Goal: Information Seeking & Learning: Learn about a topic

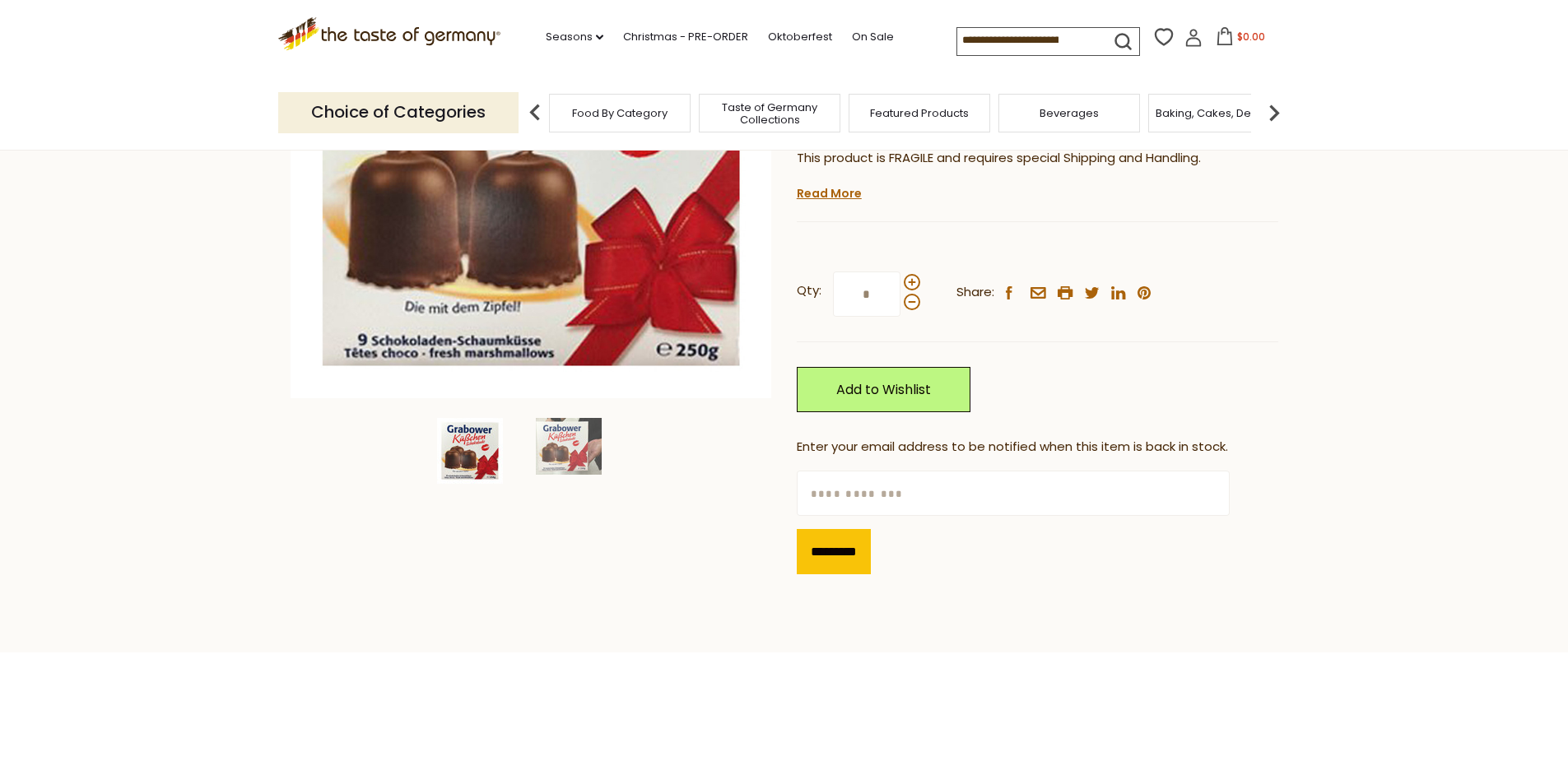
scroll to position [330, 0]
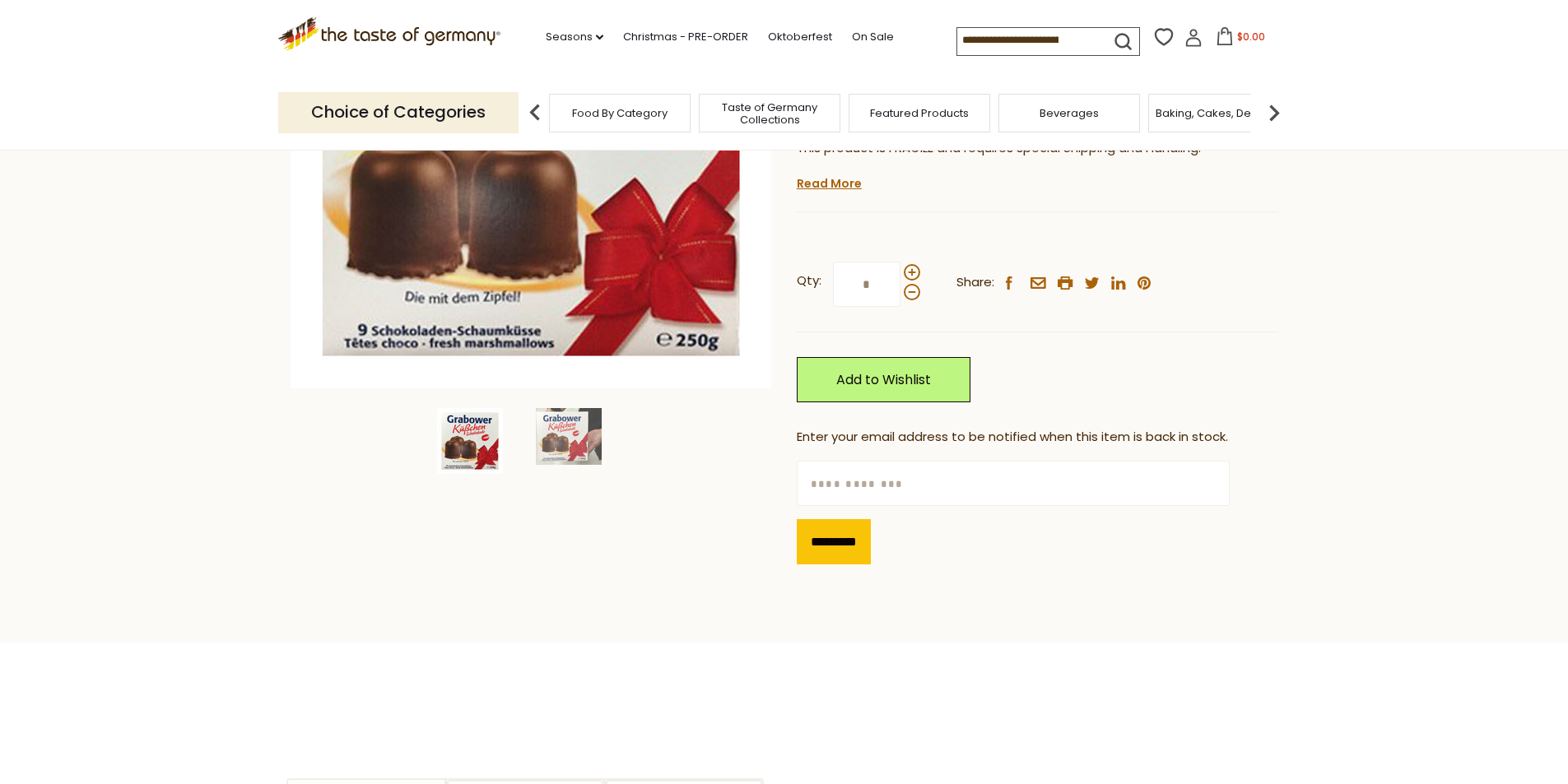
click at [824, 490] on input "text" at bounding box center [1014, 483] width 433 height 45
type input "**********"
click at [835, 538] on input "*********" at bounding box center [834, 542] width 75 height 45
click at [992, 45] on input at bounding box center [1027, 39] width 139 height 23
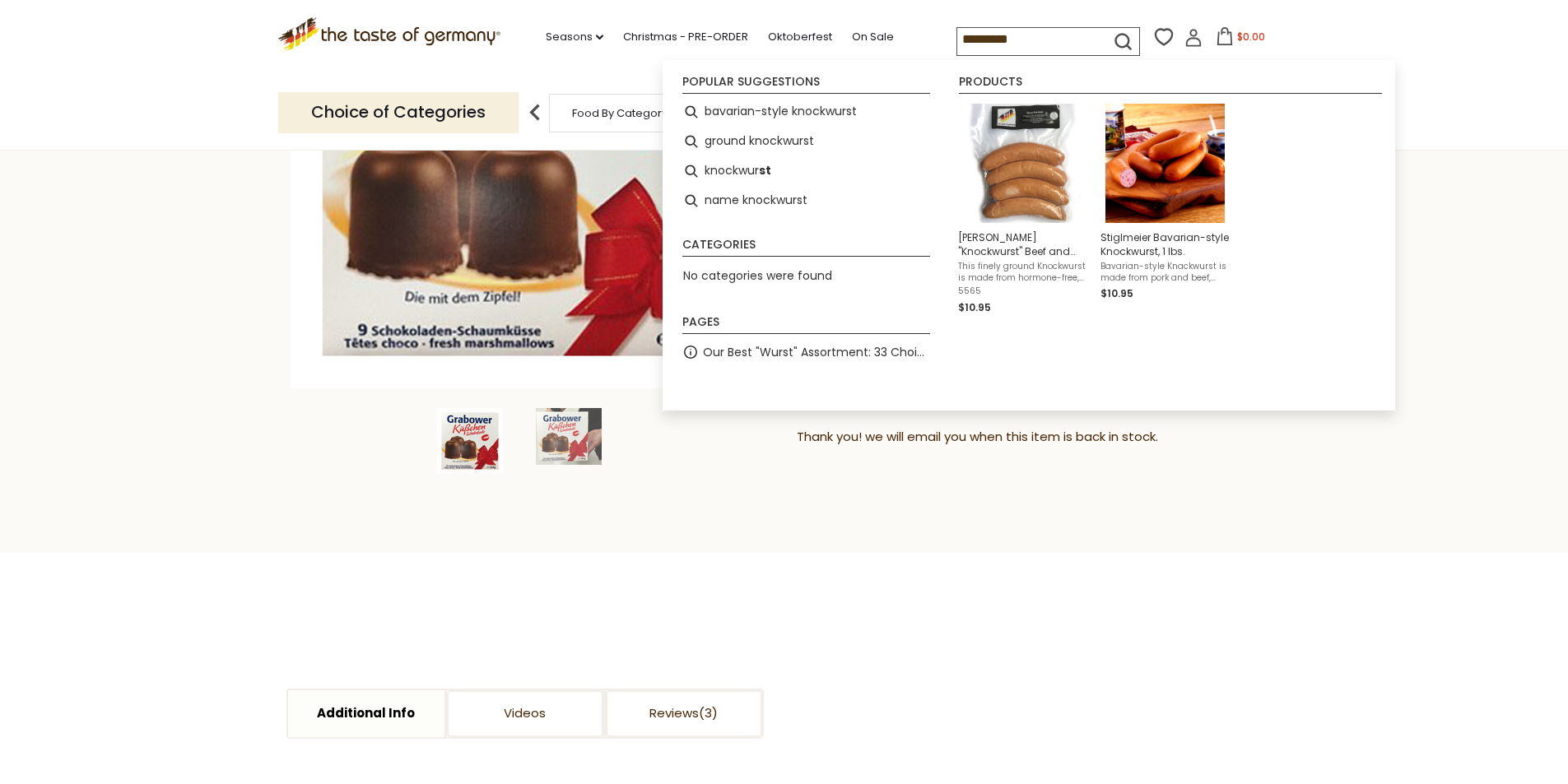
type input "**********"
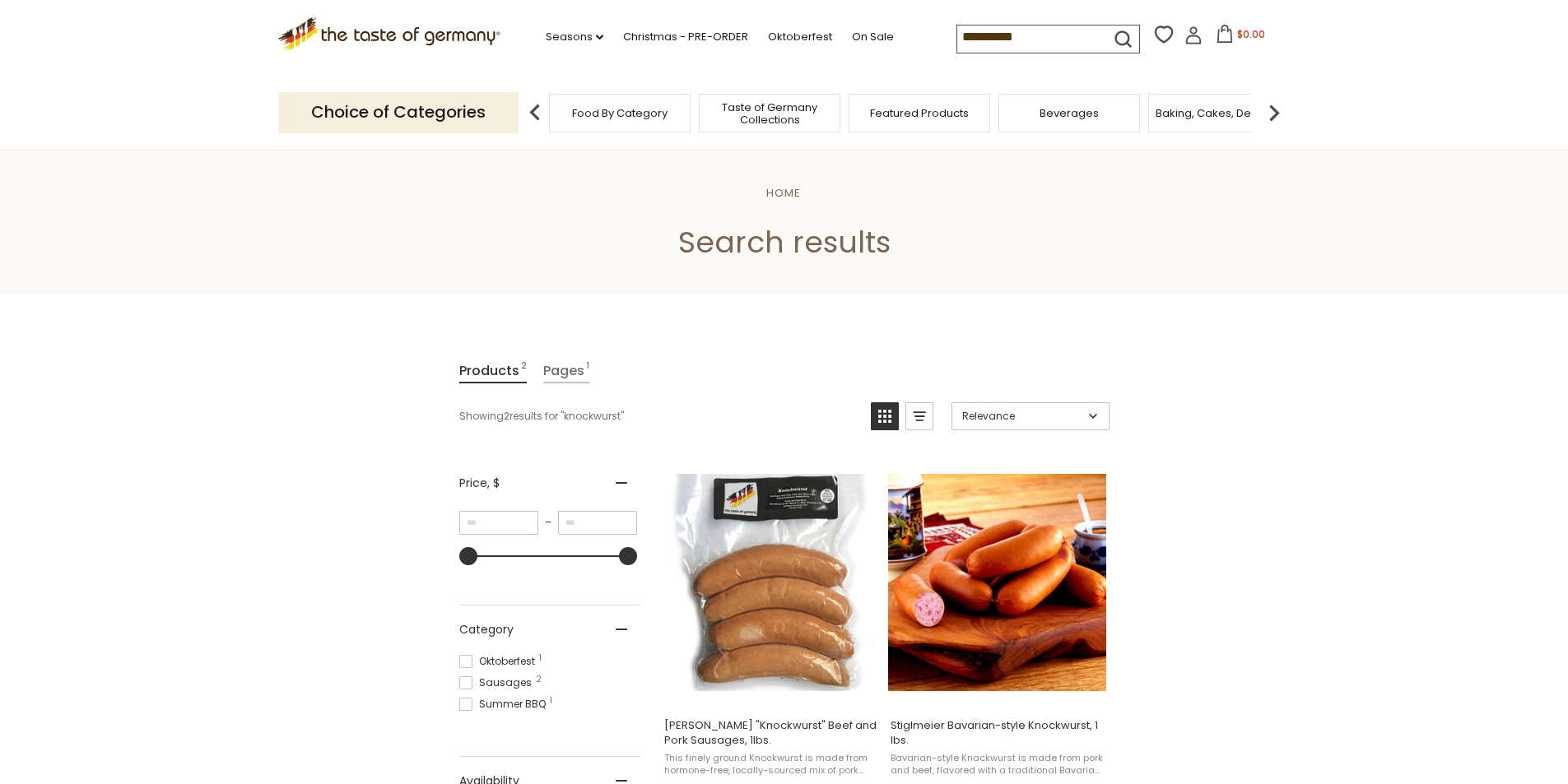
click at [1048, 34] on input "**********" at bounding box center [1027, 37] width 139 height 23
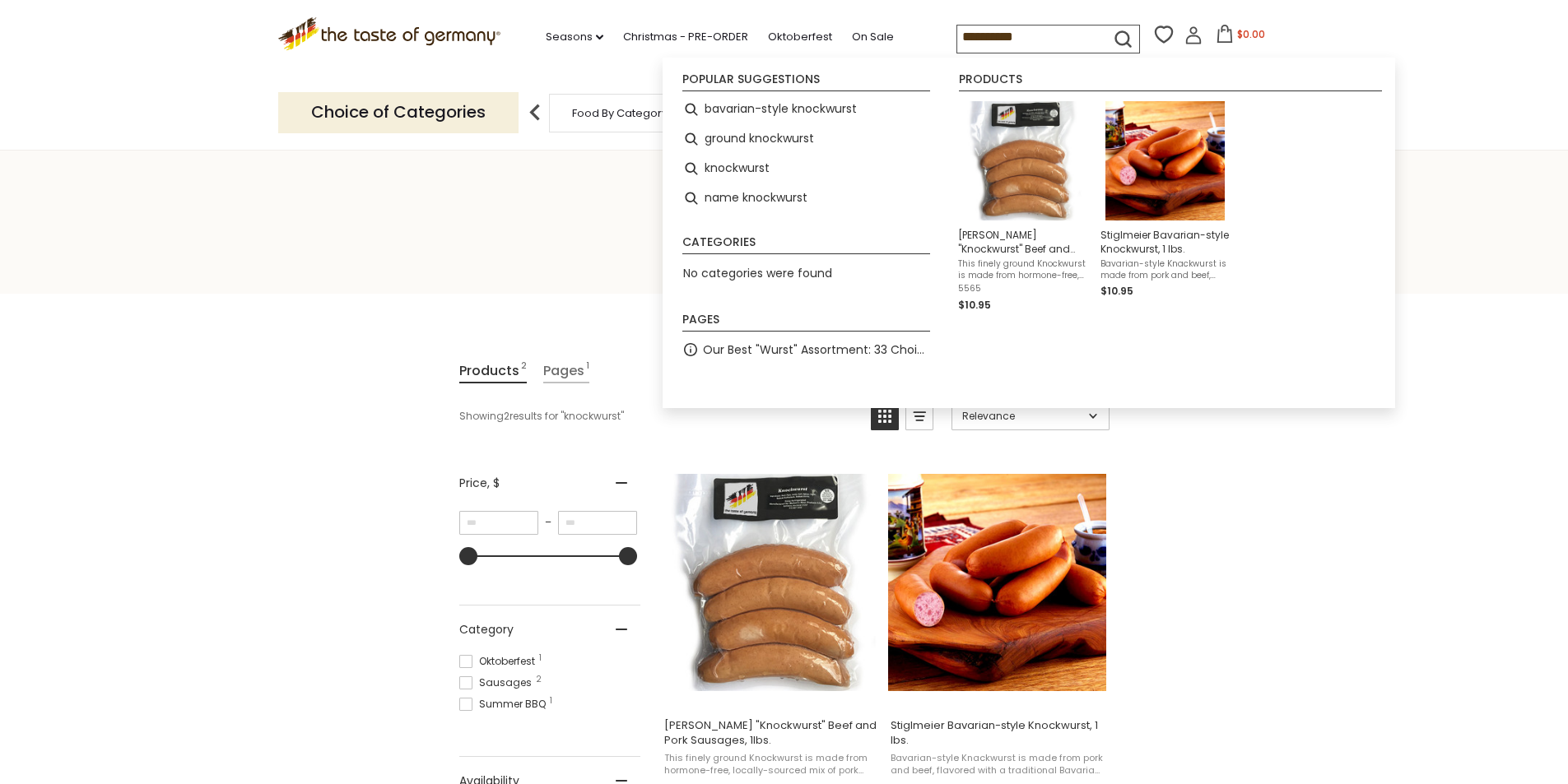
drag, startPoint x: 1040, startPoint y: 35, endPoint x: 846, endPoint y: 56, distance: 195.1
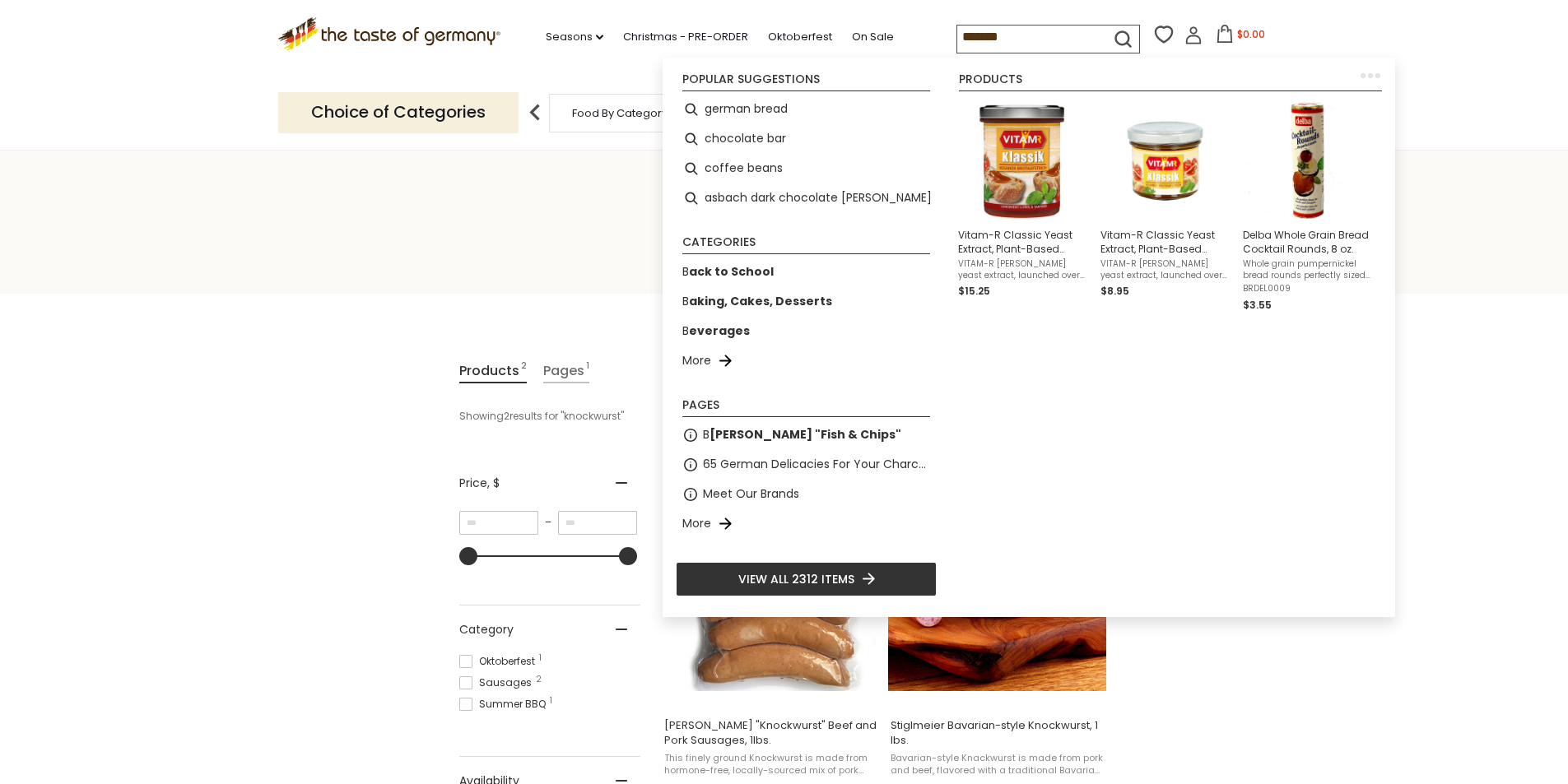
type input "******"
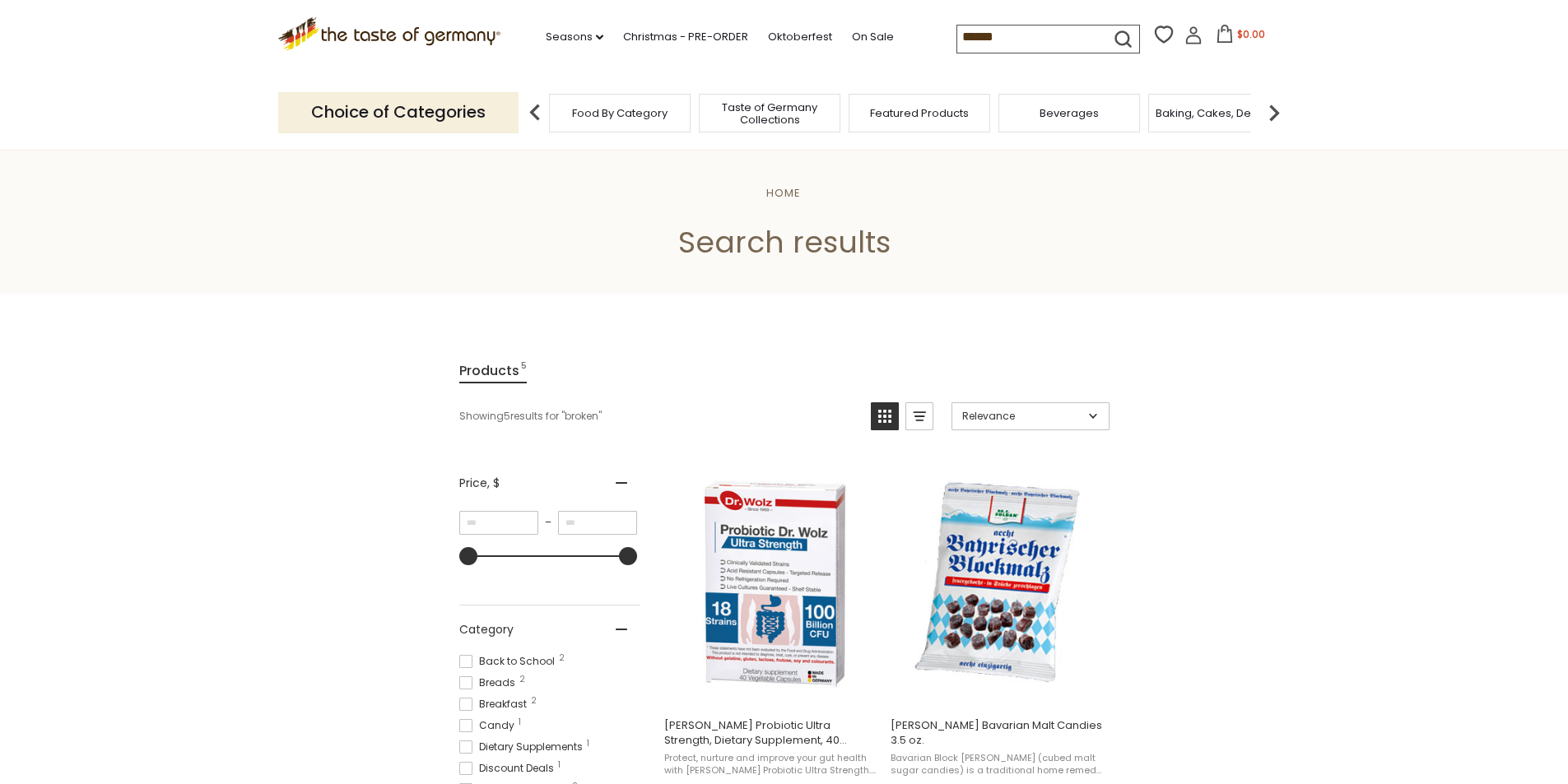
drag, startPoint x: 1026, startPoint y: 47, endPoint x: 957, endPoint y: 60, distance: 70.2
click at [957, 60] on div ".st0{fill:#EDD300;} .st1{fill:#D33E21;} .st0{fill:#EDD300;} .st1{fill:#D33E21;}…" at bounding box center [784, 38] width 1013 height 75
type input "*****"
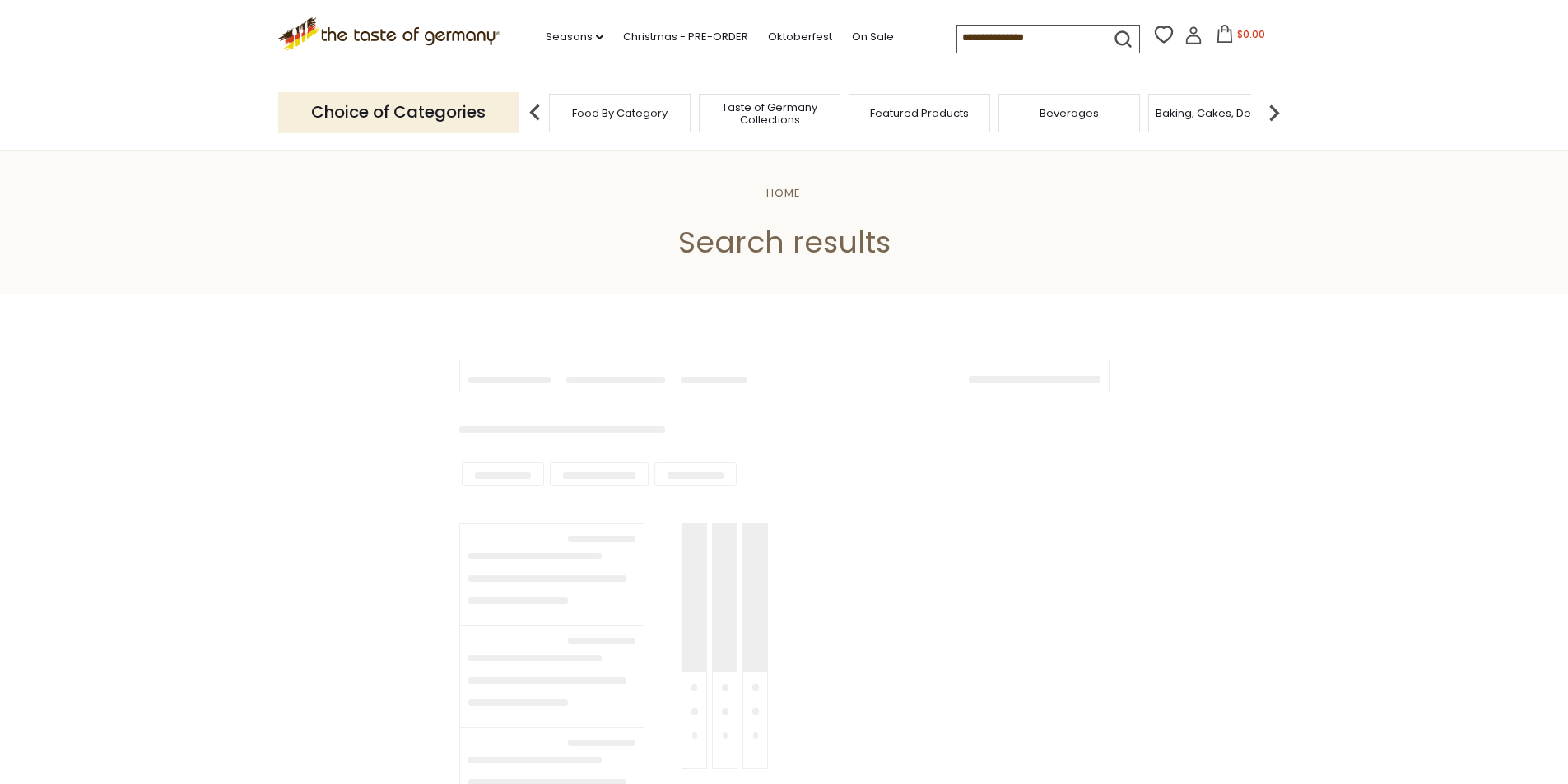
type input "*****"
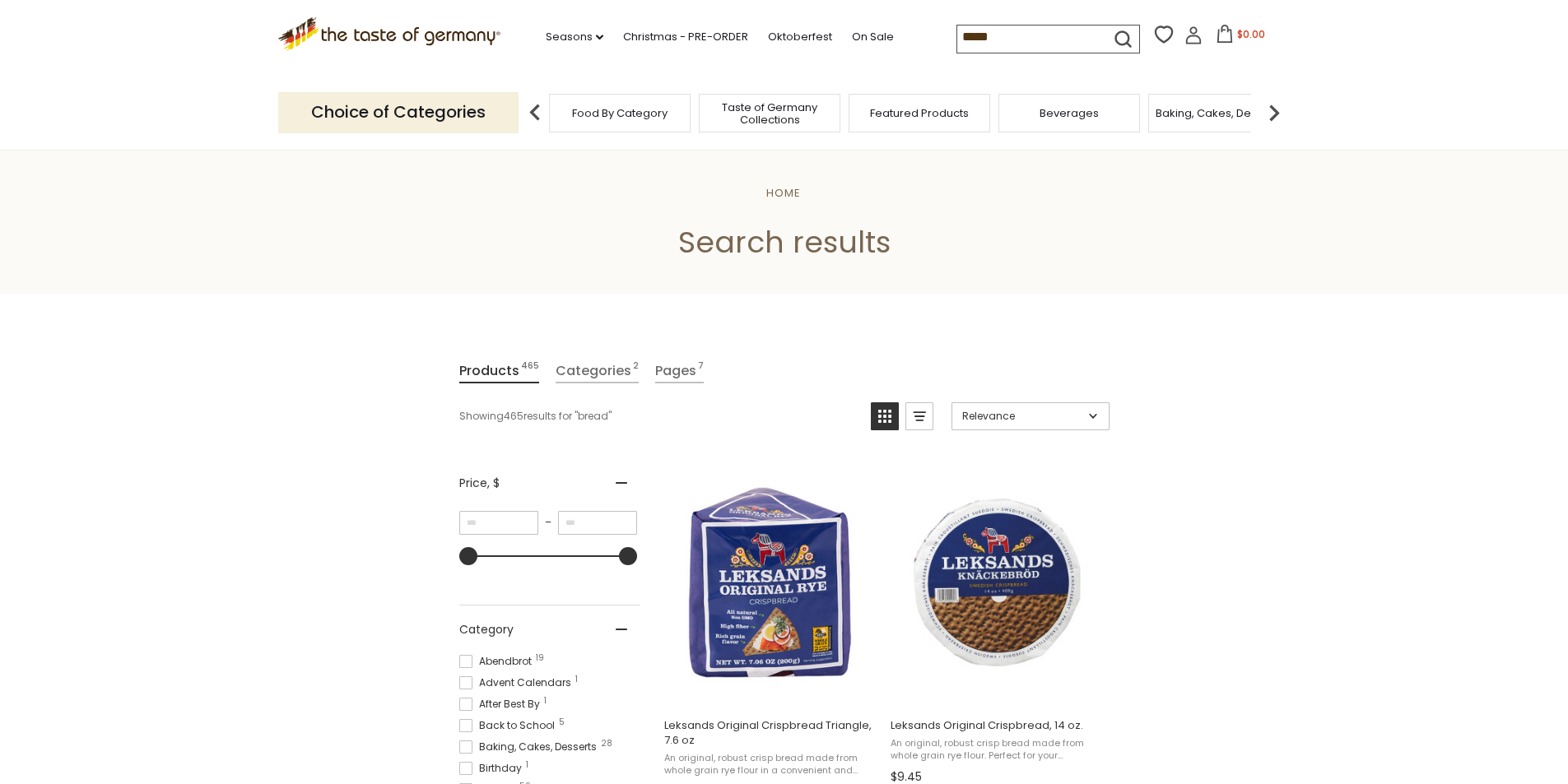
click at [611, 111] on span "Food By Category" at bounding box center [620, 113] width 96 height 12
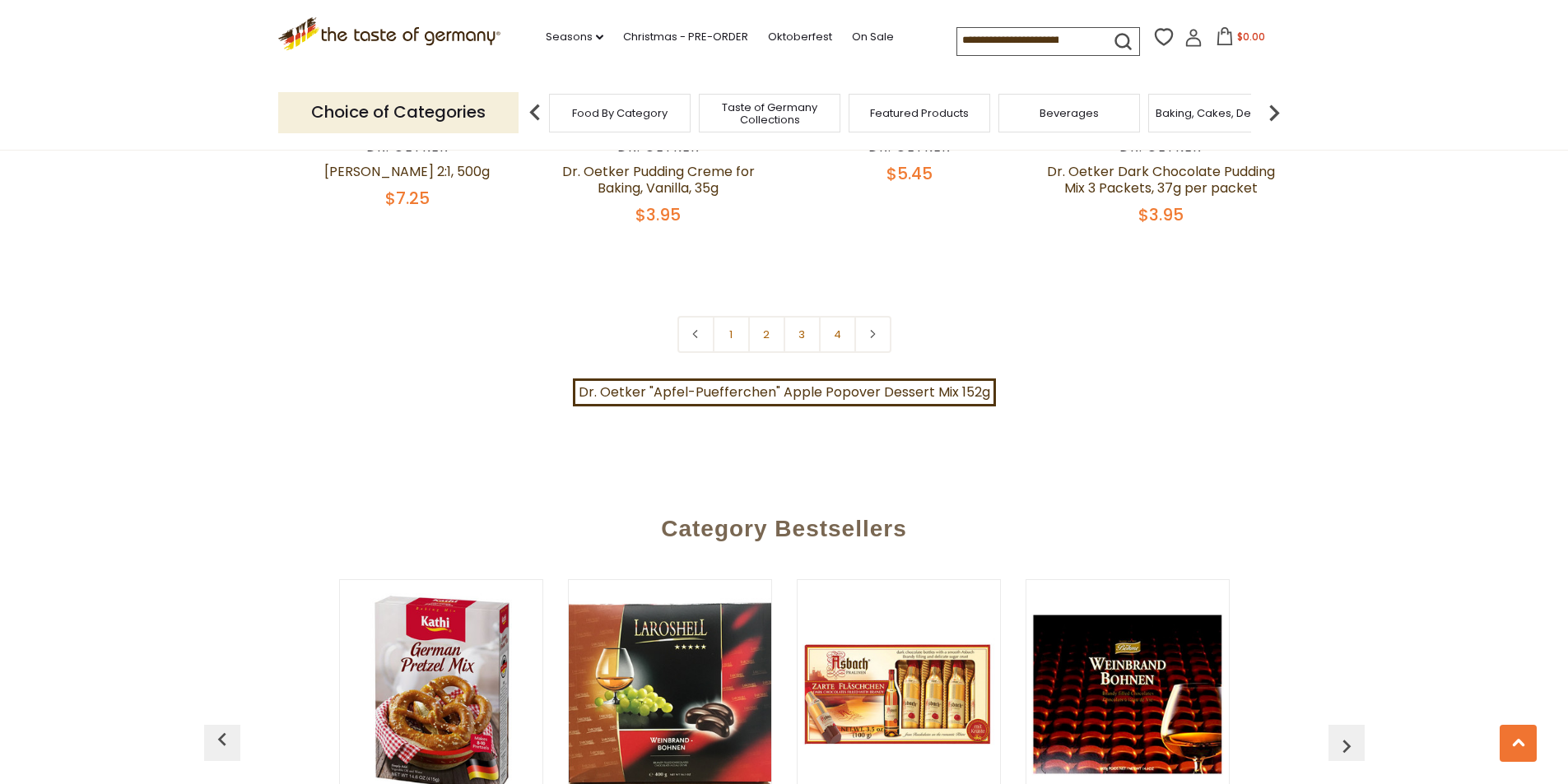
scroll to position [3868, 0]
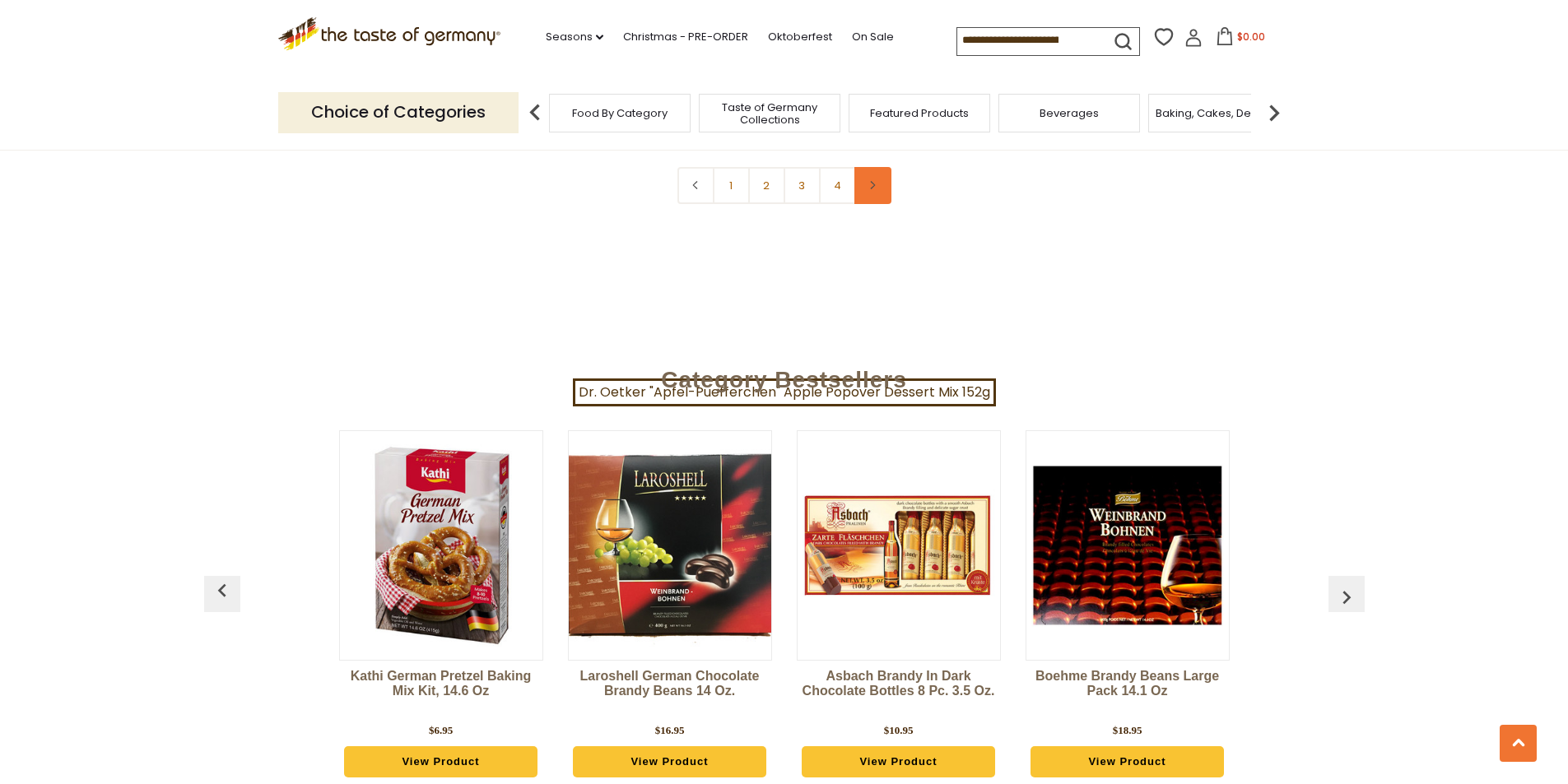
click at [881, 167] on link at bounding box center [873, 185] width 37 height 37
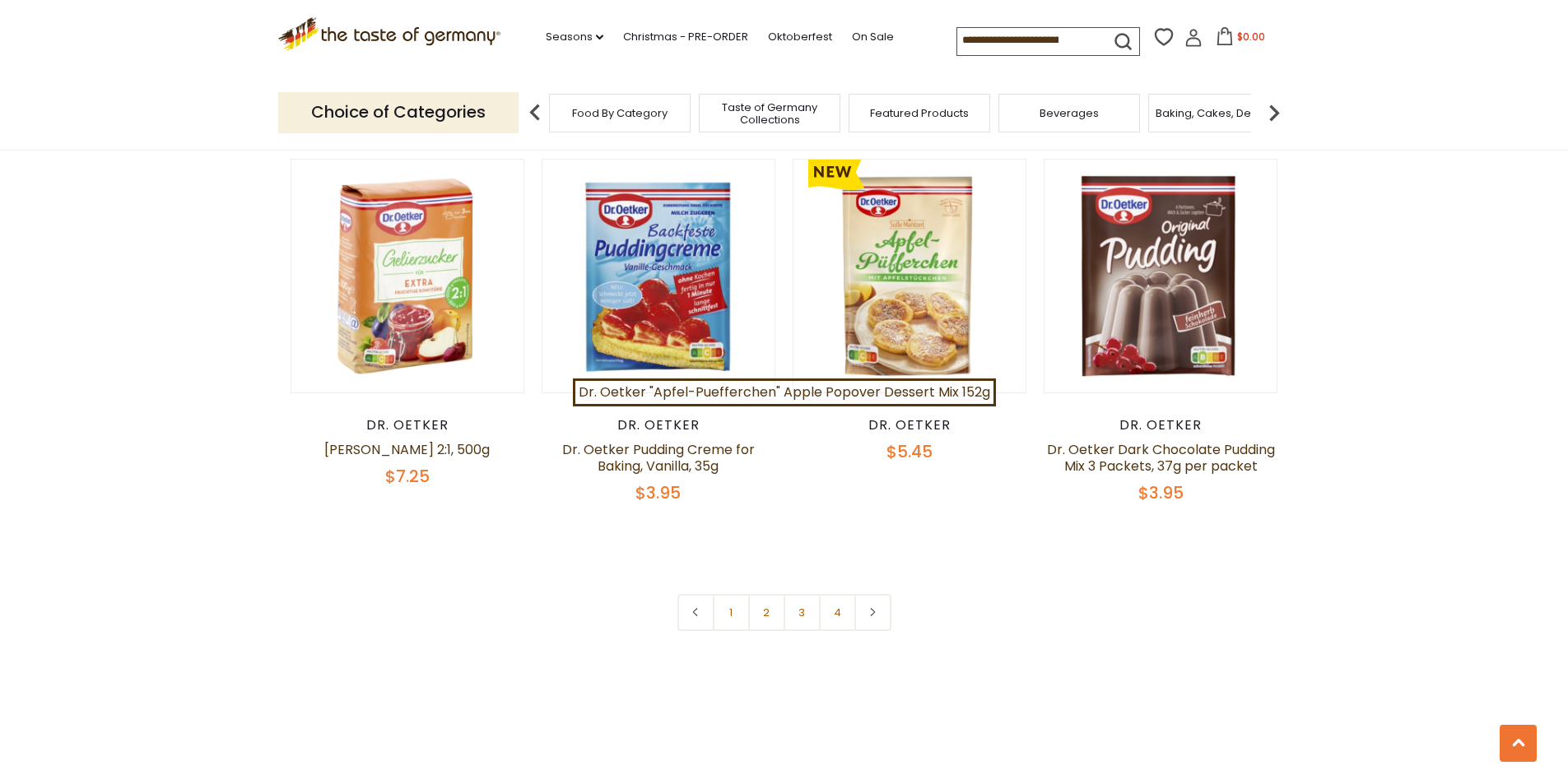
scroll to position [3620, 0]
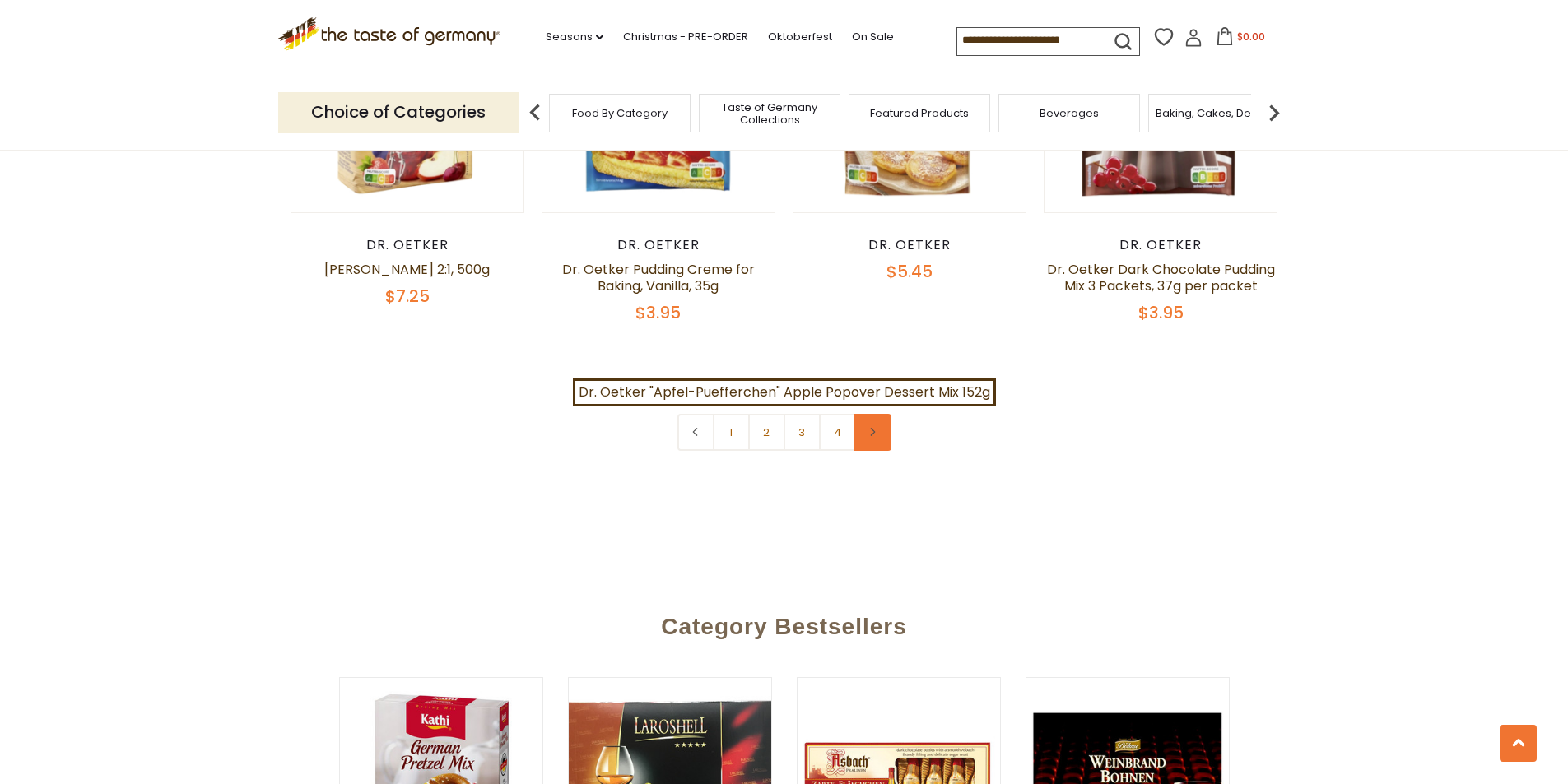
click at [874, 414] on link at bounding box center [873, 432] width 37 height 37
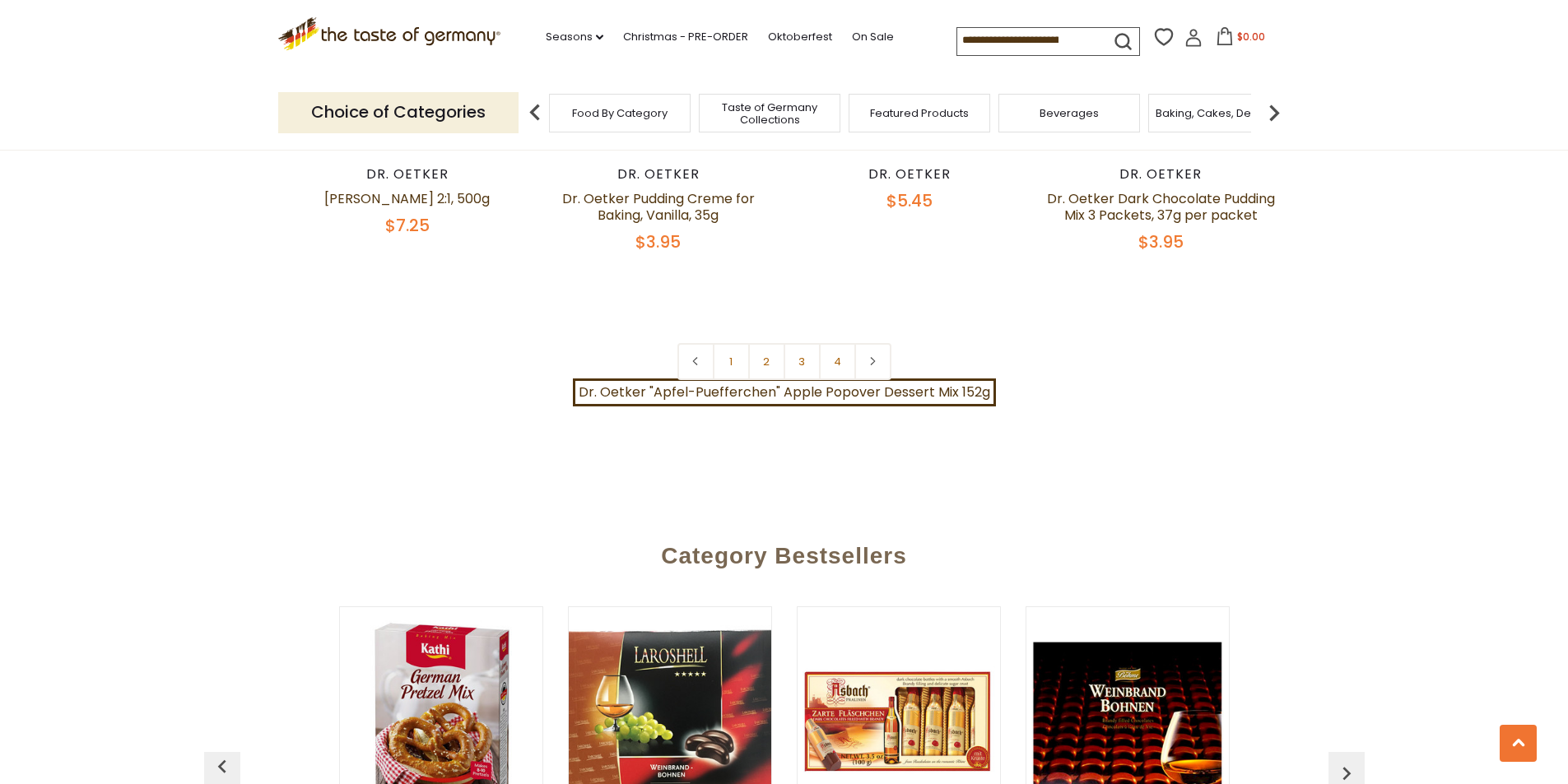
scroll to position [3703, 0]
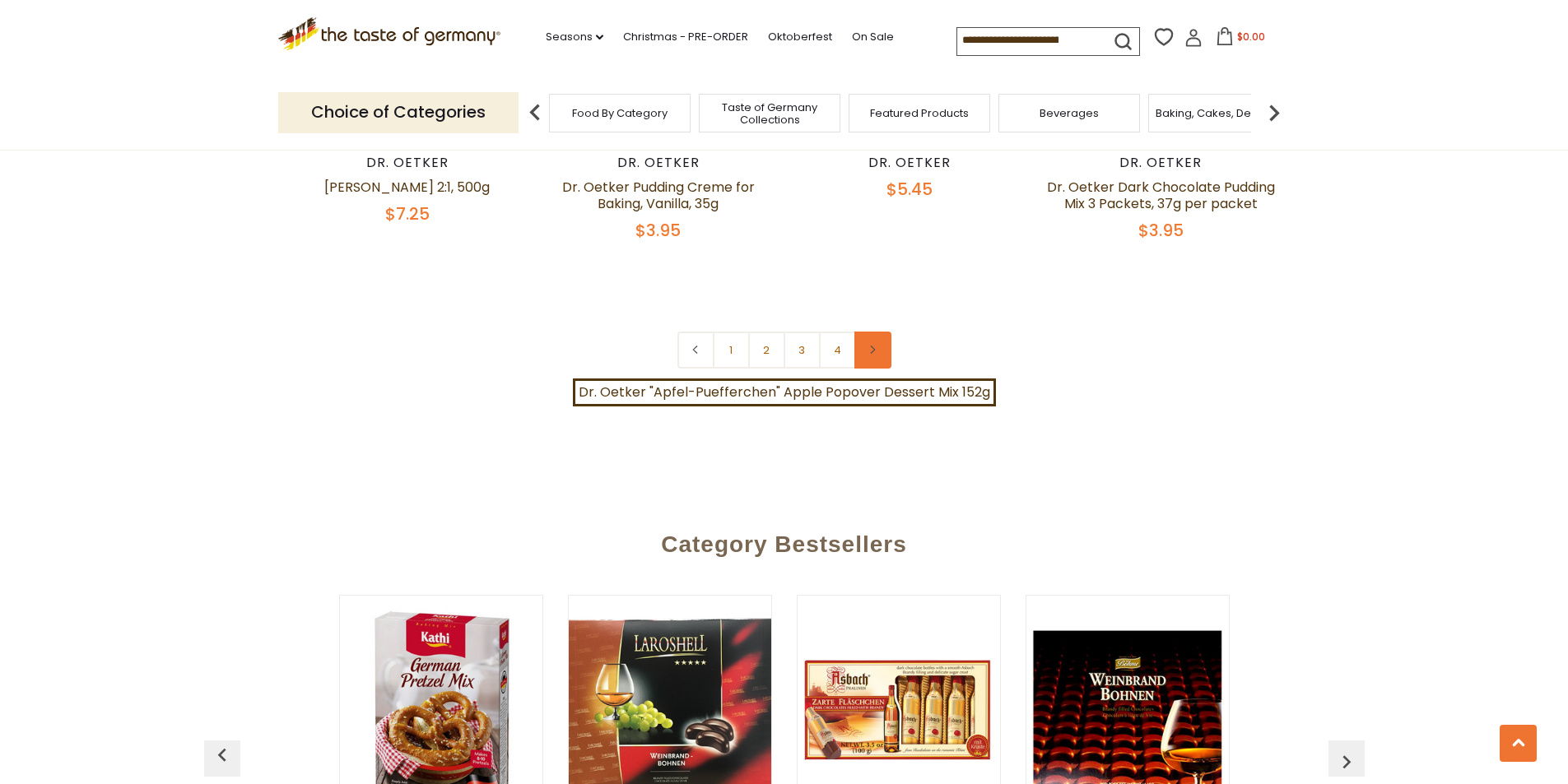
click at [875, 337] on link at bounding box center [873, 349] width 37 height 37
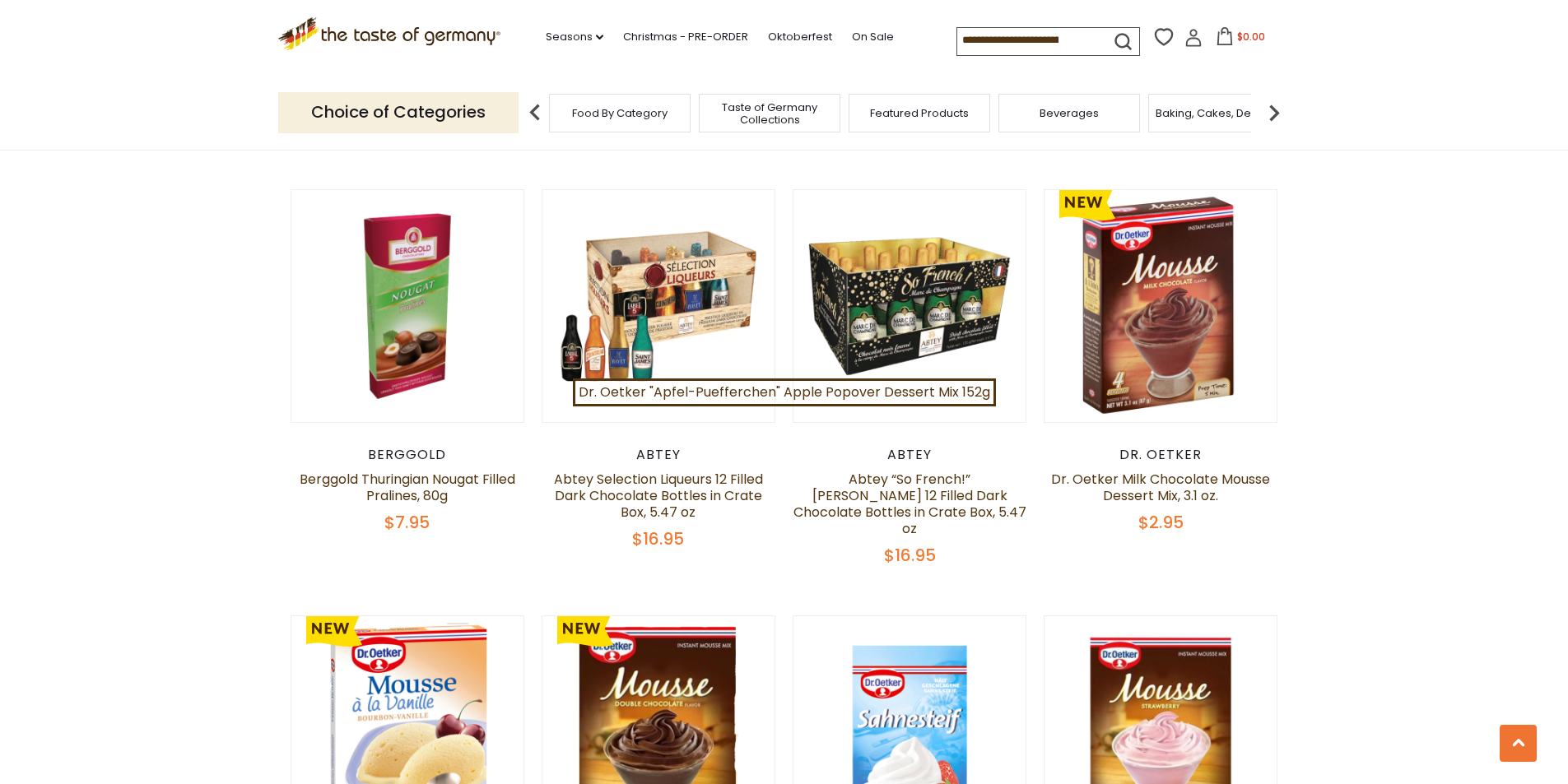
scroll to position [740, 0]
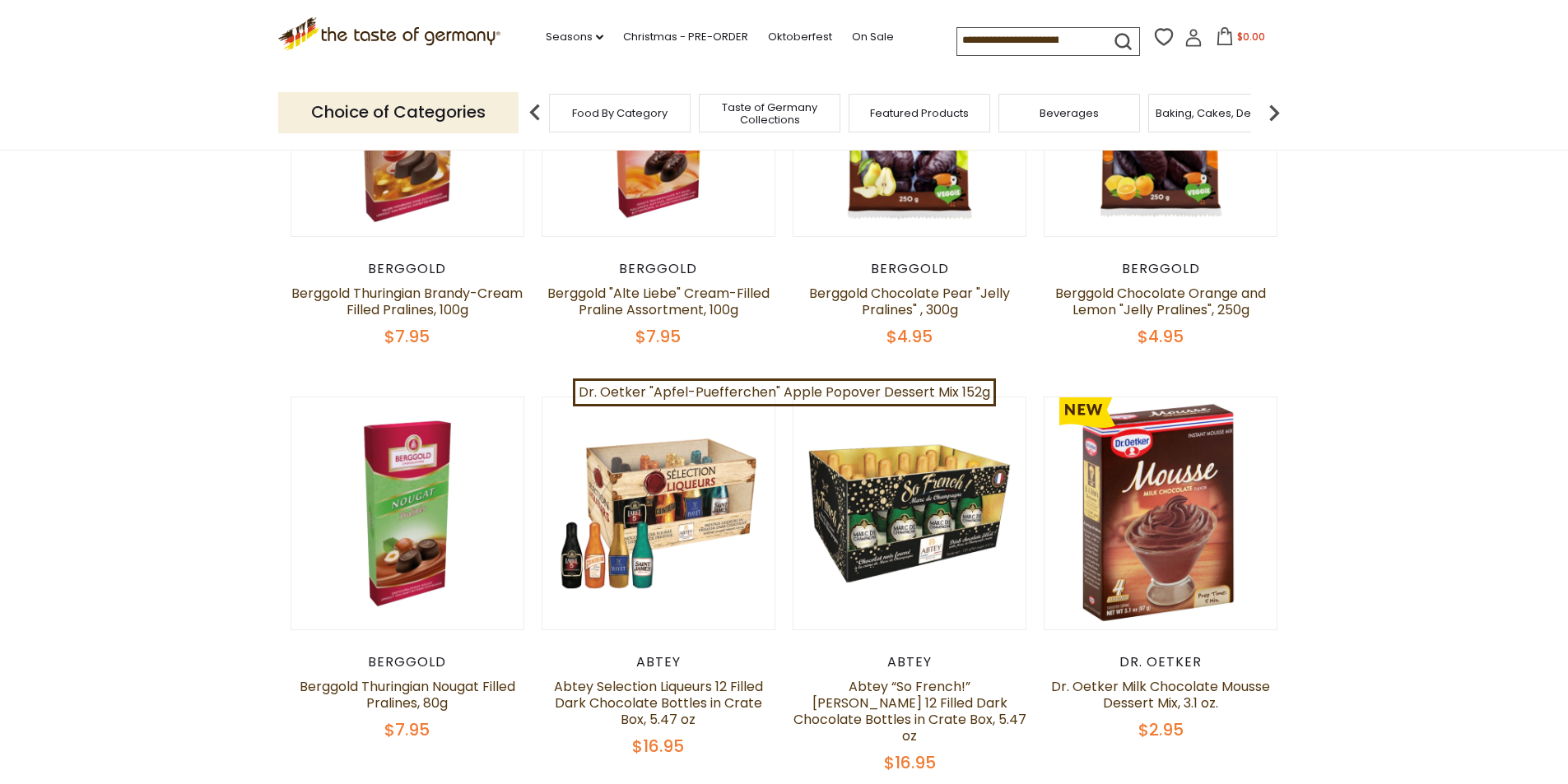
click at [429, 123] on p "Choice of Categories" at bounding box center [398, 112] width 241 height 40
click at [432, 118] on p "Choice of Categories" at bounding box center [398, 112] width 241 height 40
click at [608, 113] on span "Food By Category" at bounding box center [620, 113] width 96 height 12
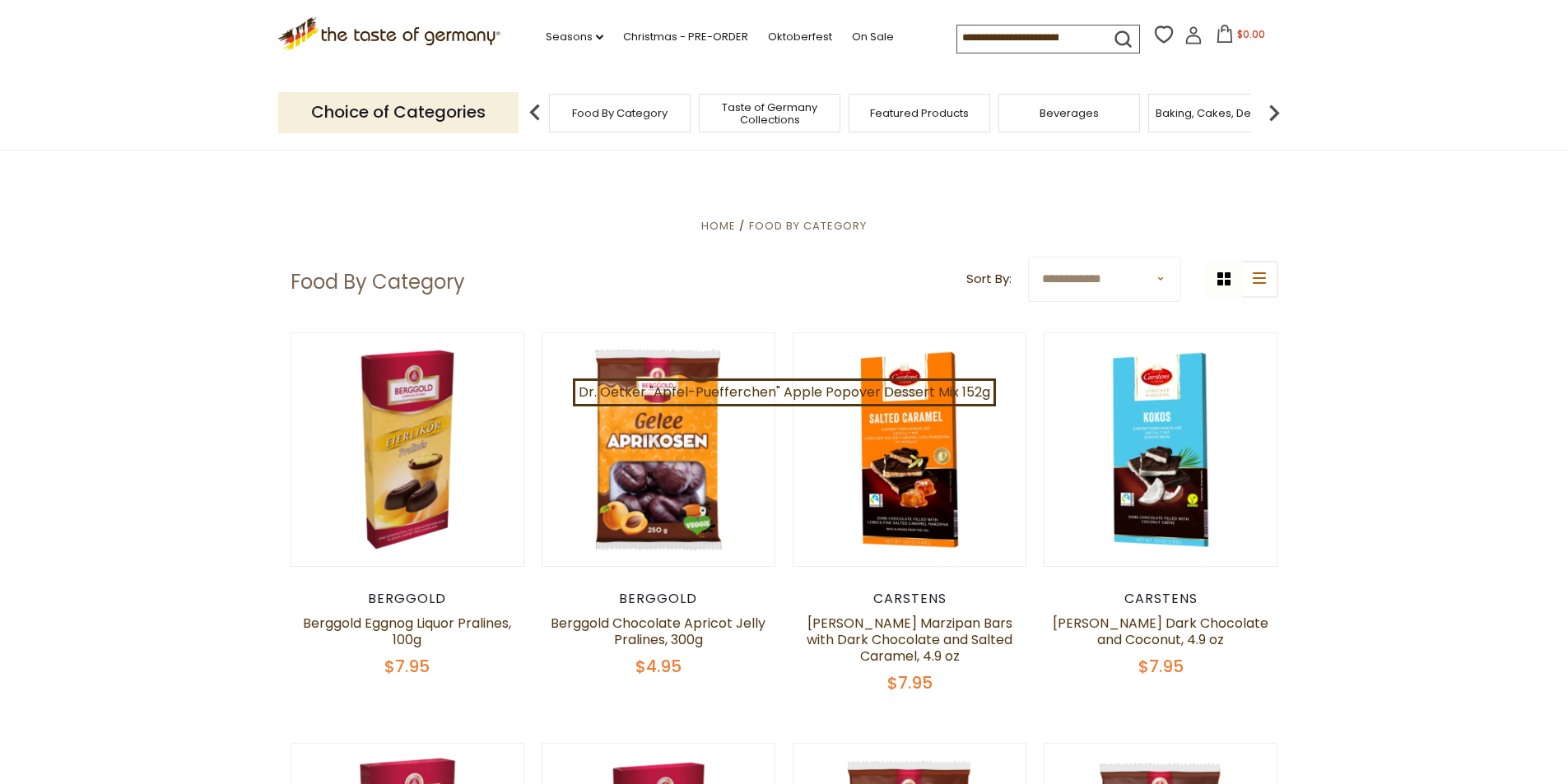
click at [1272, 114] on img at bounding box center [1274, 112] width 33 height 33
click at [996, 115] on span "Baking, Cakes, Desserts" at bounding box center [1001, 113] width 128 height 12
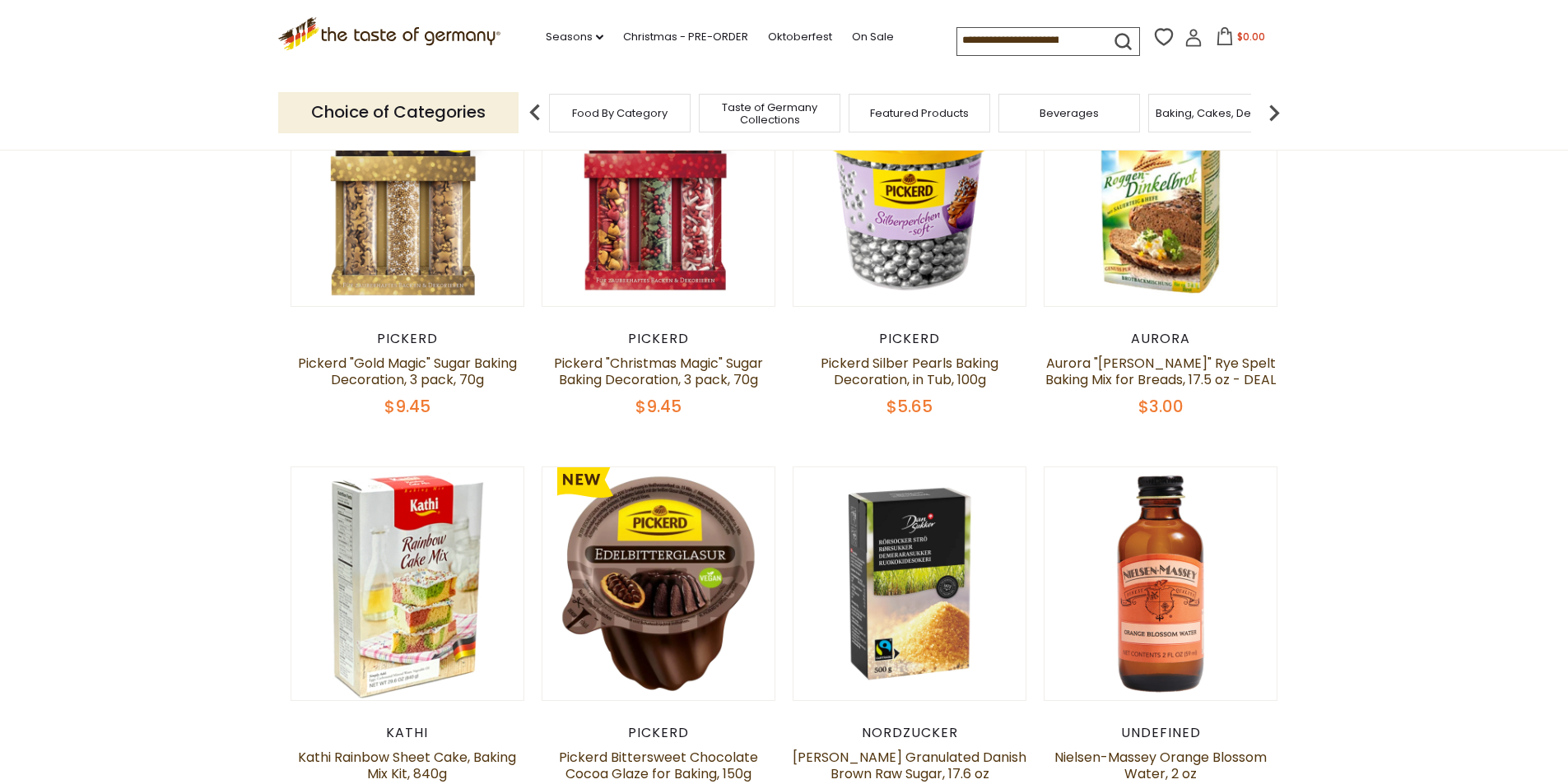
scroll to position [412, 0]
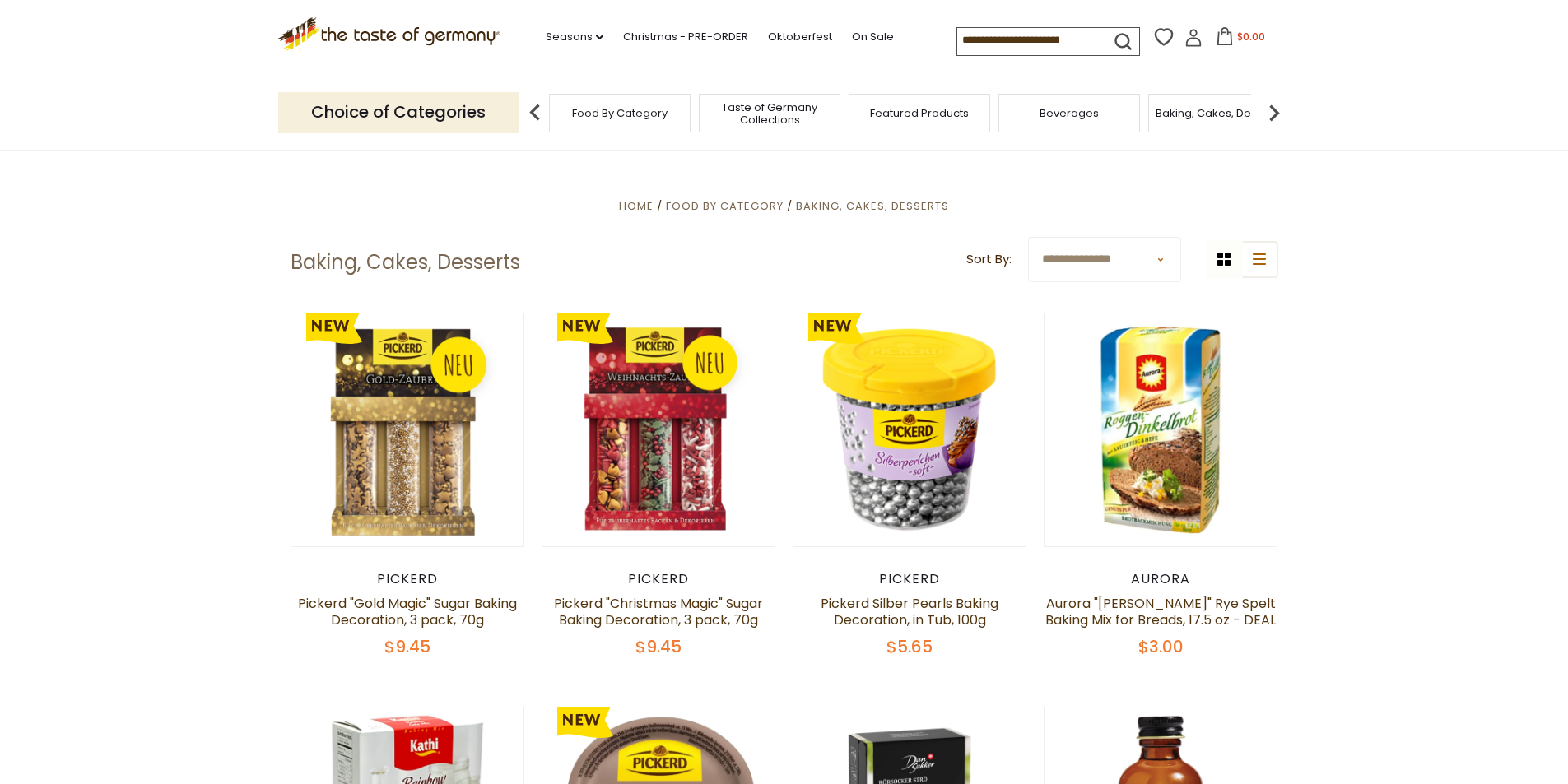
click at [788, 114] on span "Taste of Germany Collections" at bounding box center [770, 113] width 132 height 25
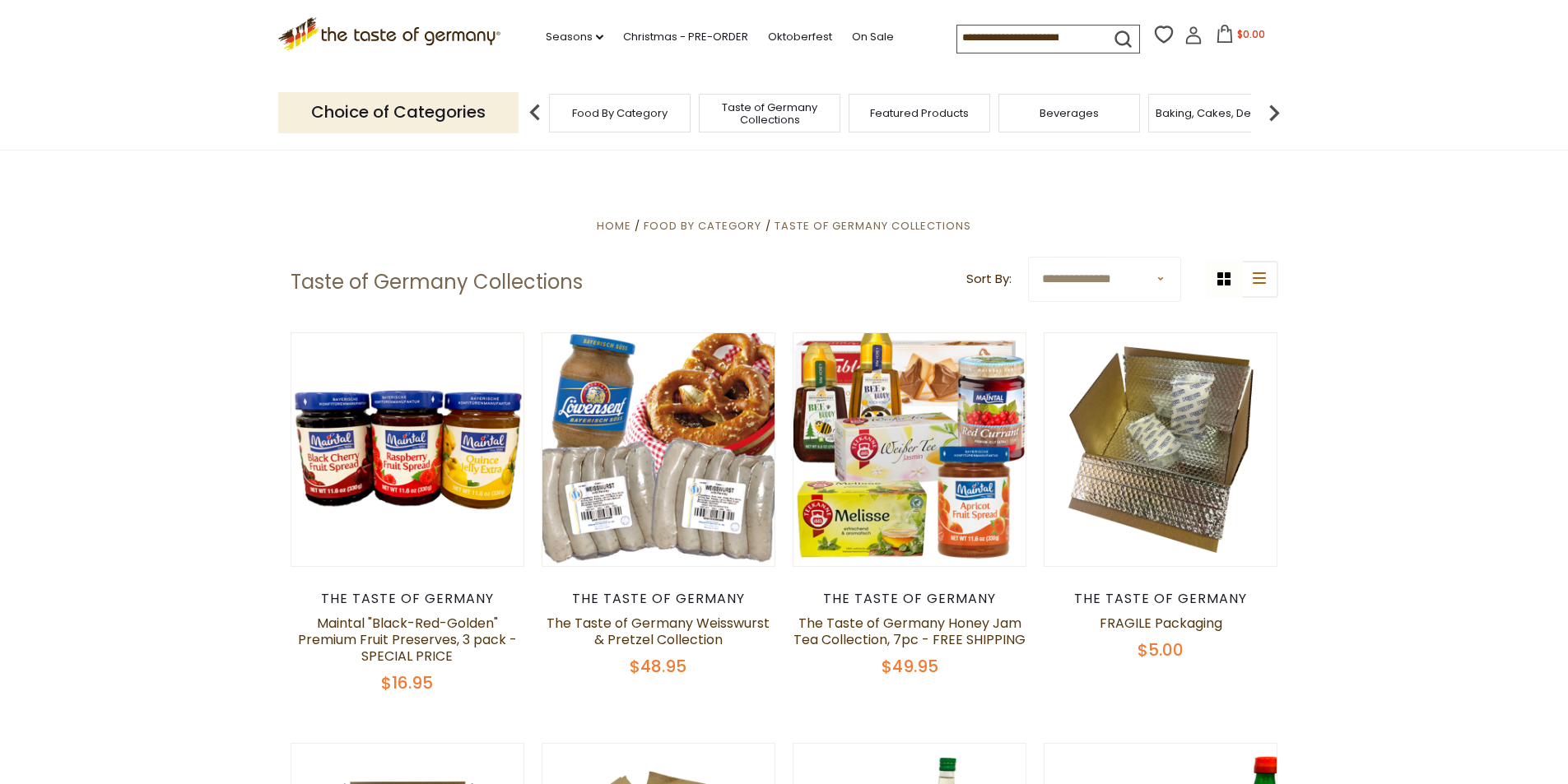
click at [1272, 113] on img at bounding box center [1274, 112] width 33 height 33
click at [1140, 125] on div "Breads" at bounding box center [1150, 113] width 141 height 39
click at [1148, 110] on span "Breads" at bounding box center [1151, 113] width 39 height 12
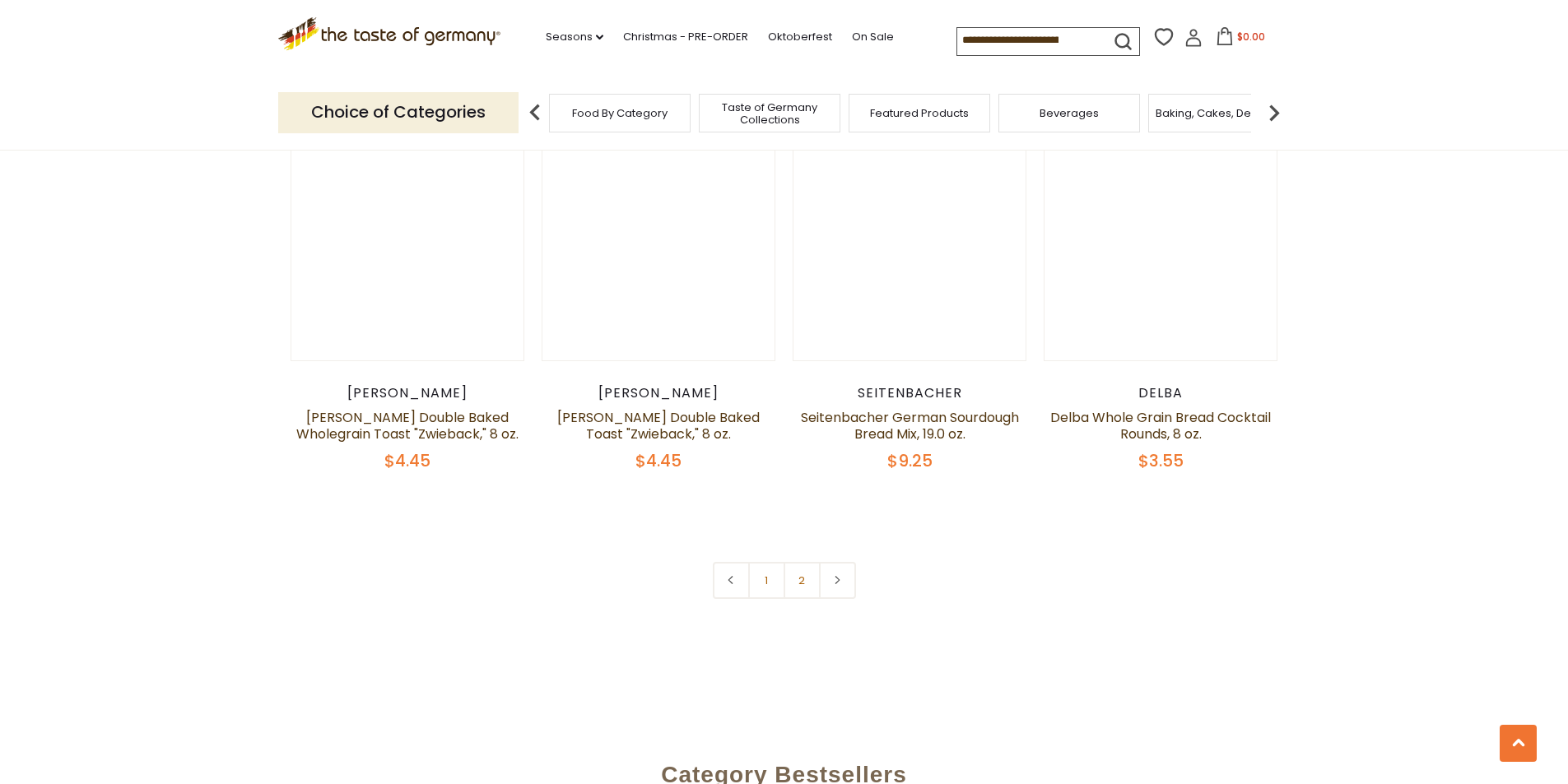
scroll to position [3371, 0]
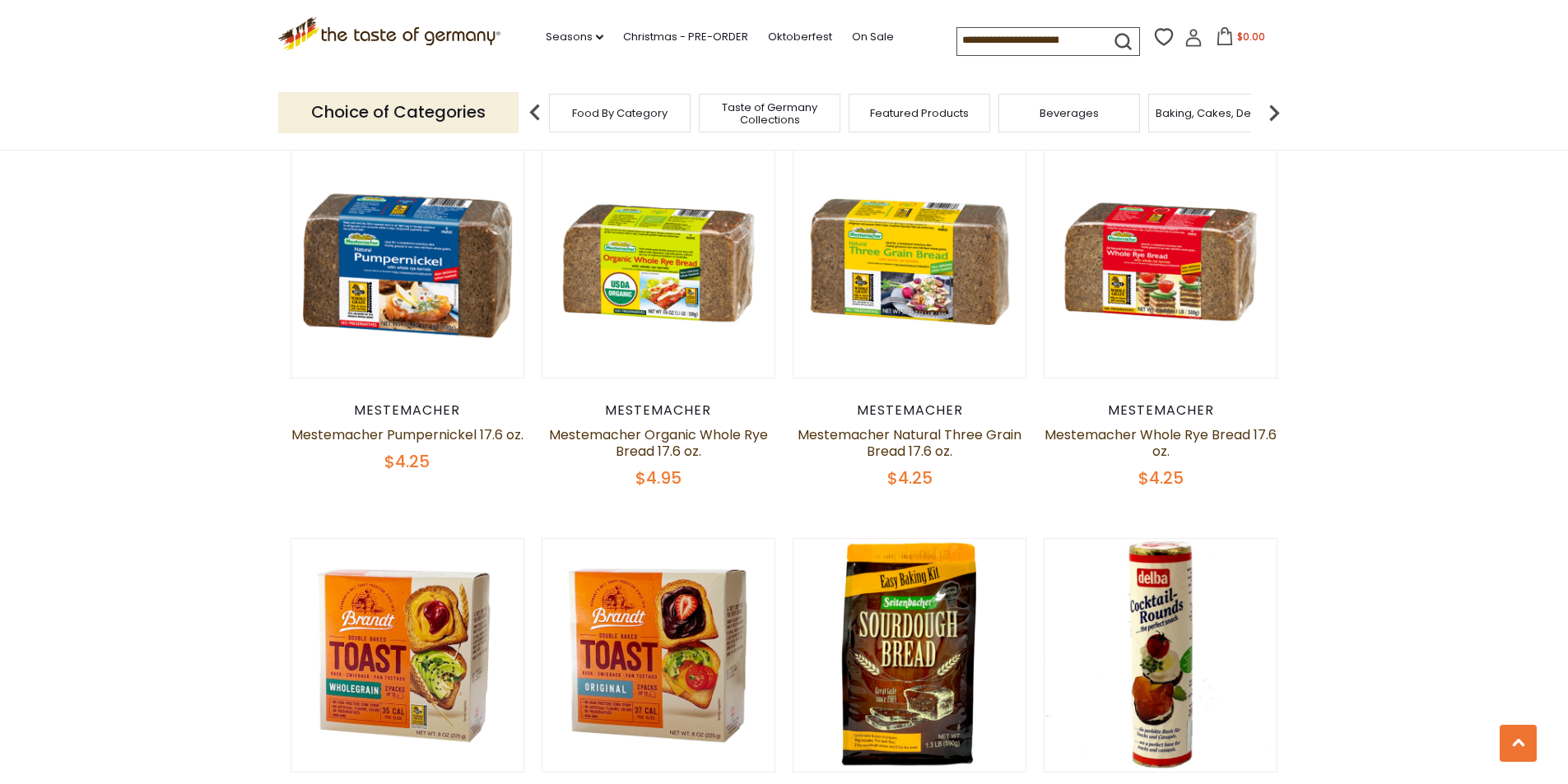
click at [1273, 118] on img at bounding box center [1274, 112] width 33 height 33
click at [1273, 119] on img at bounding box center [1274, 112] width 33 height 33
click at [1275, 110] on img at bounding box center [1274, 112] width 33 height 33
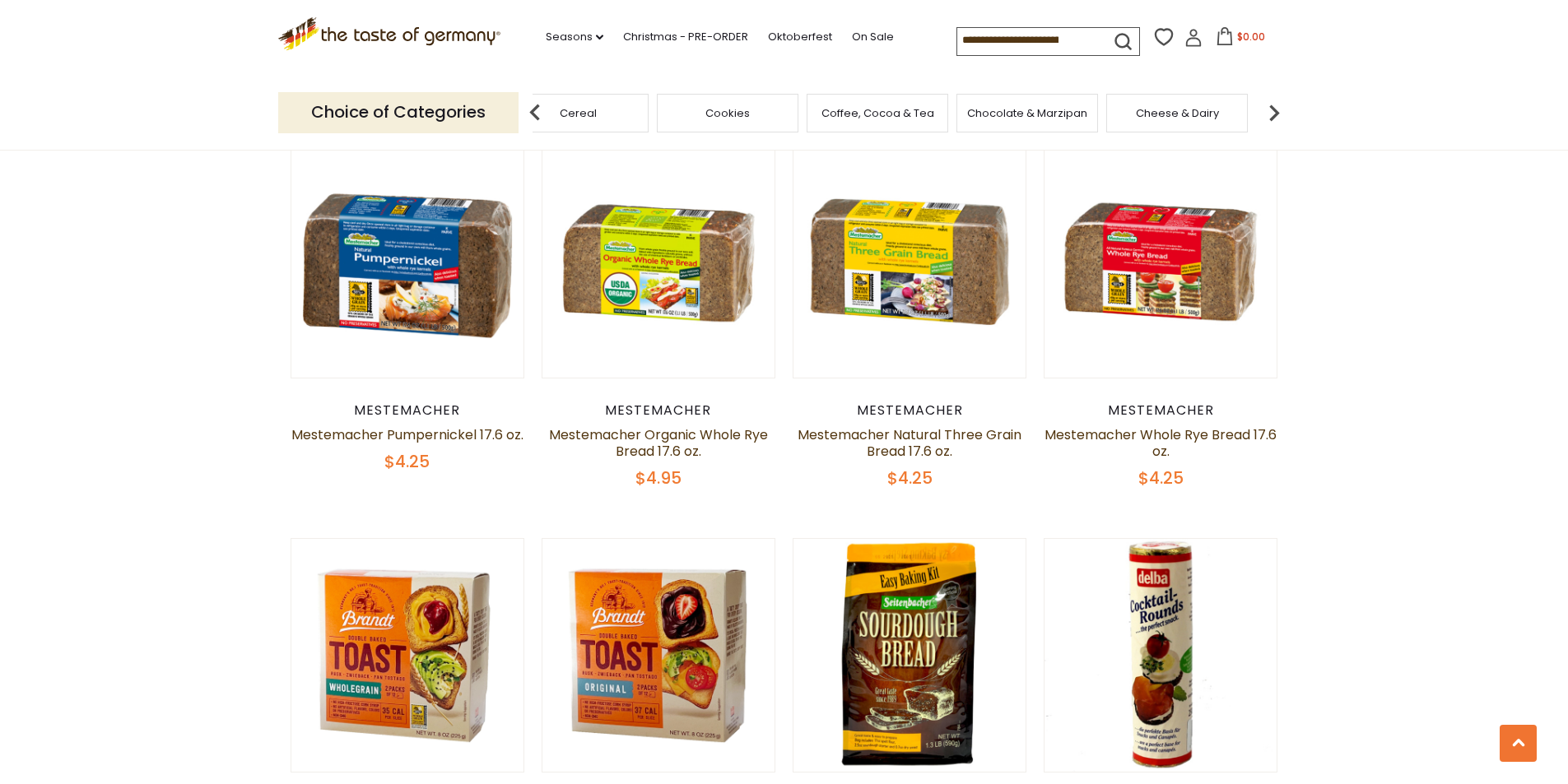
click at [1043, 110] on span "Chocolate & Marzipan" at bounding box center [1028, 113] width 120 height 12
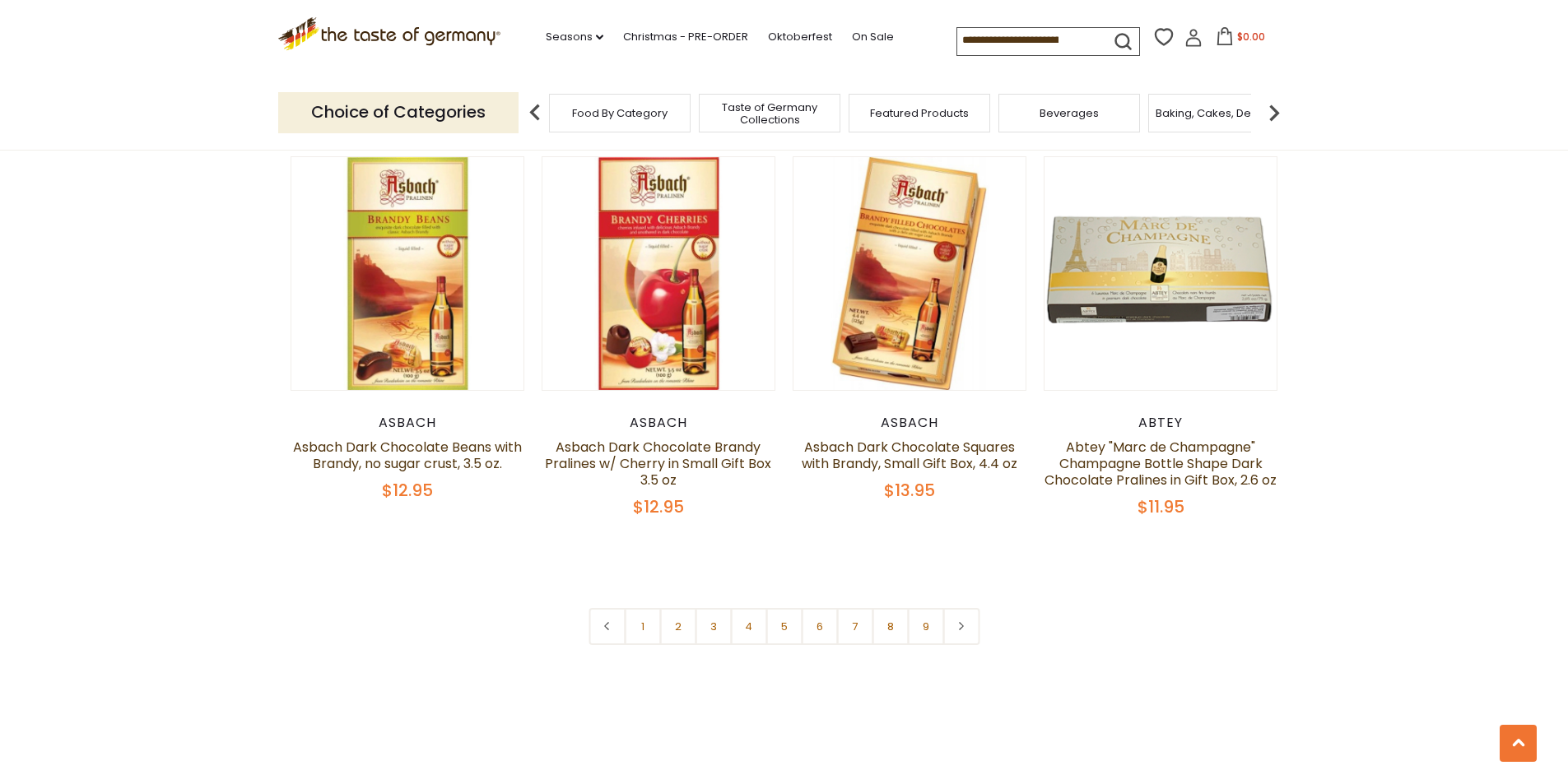
scroll to position [4114, 0]
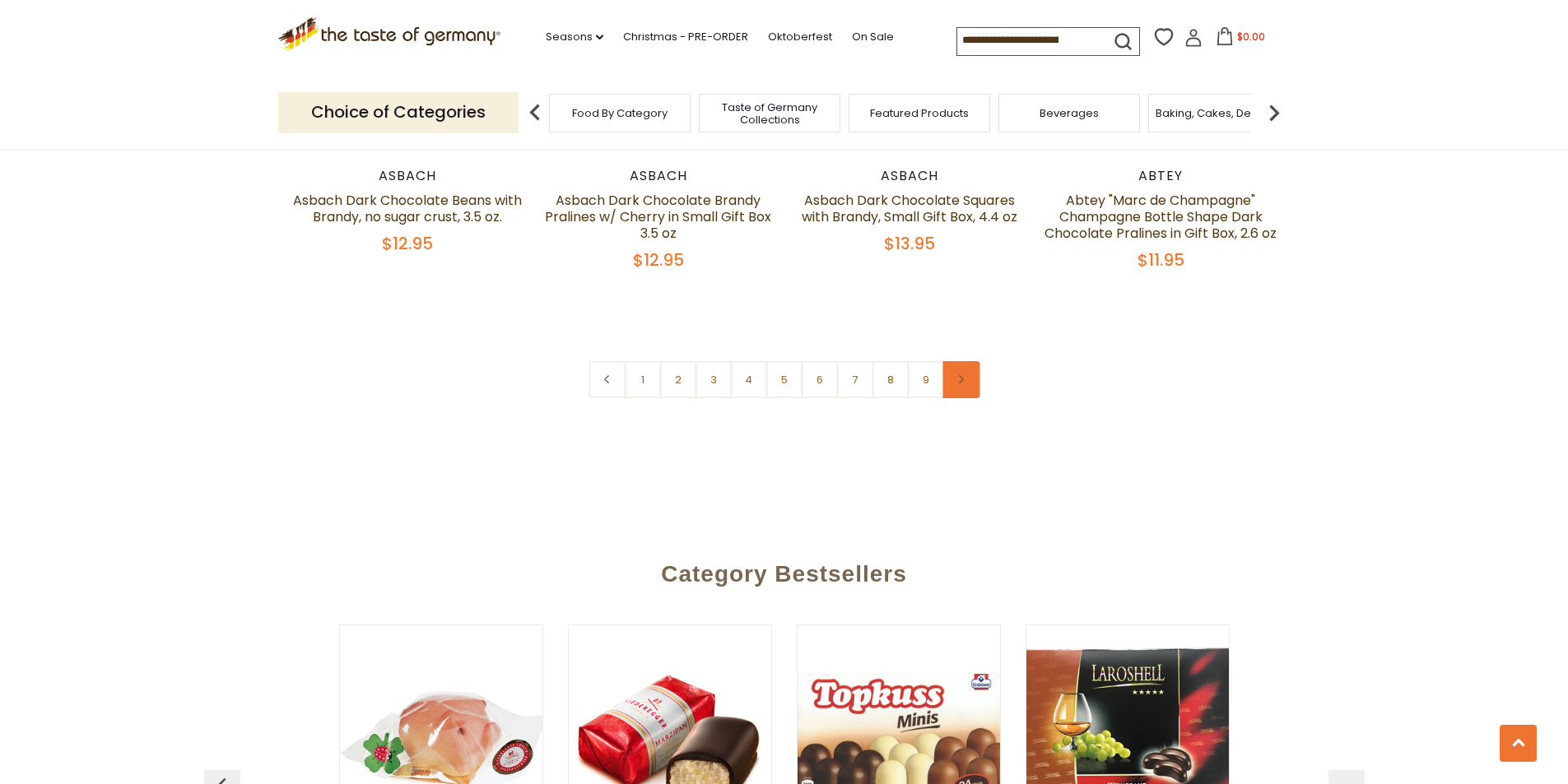
click at [958, 369] on link at bounding box center [961, 379] width 37 height 37
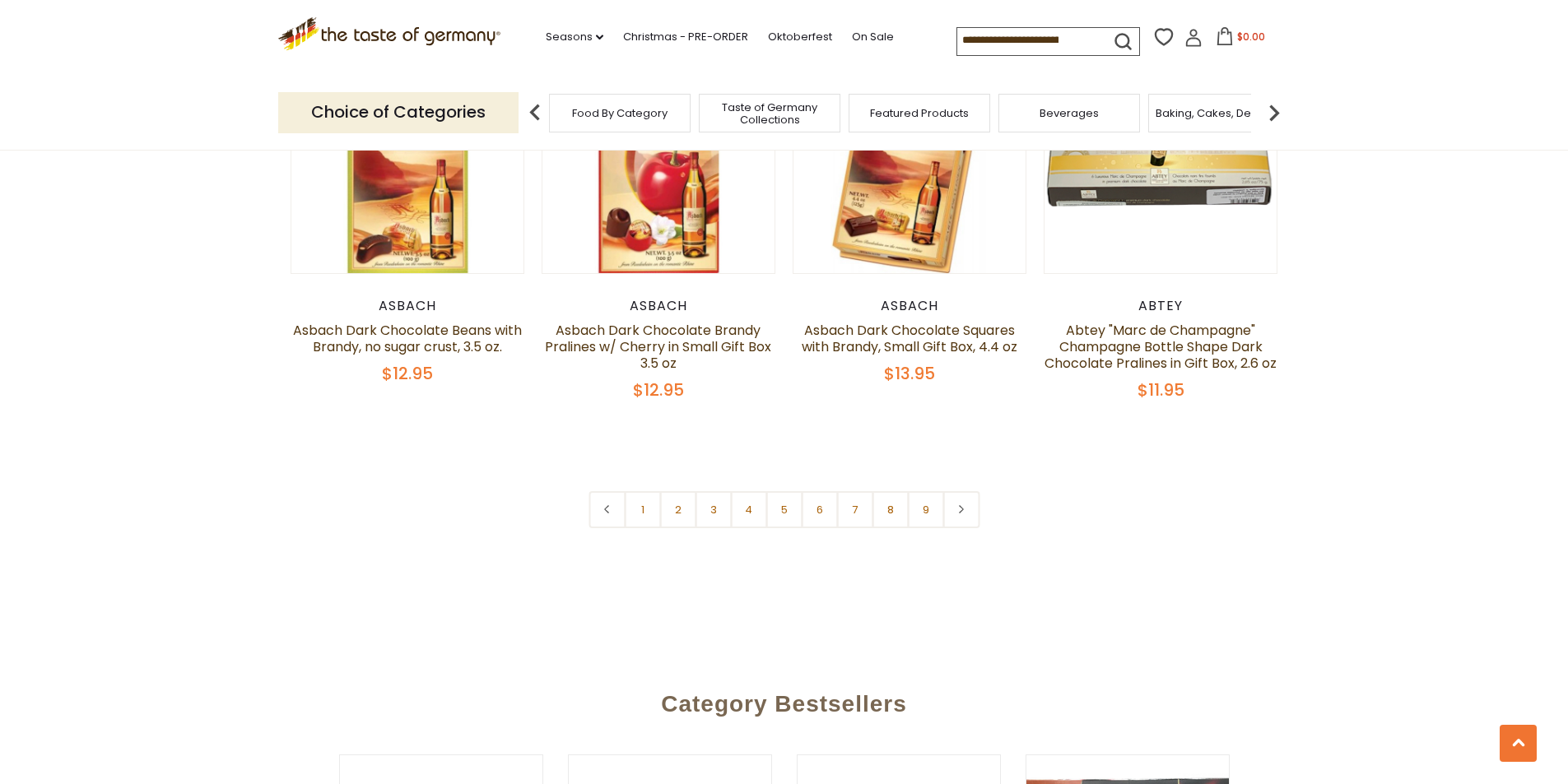
scroll to position [4032, 0]
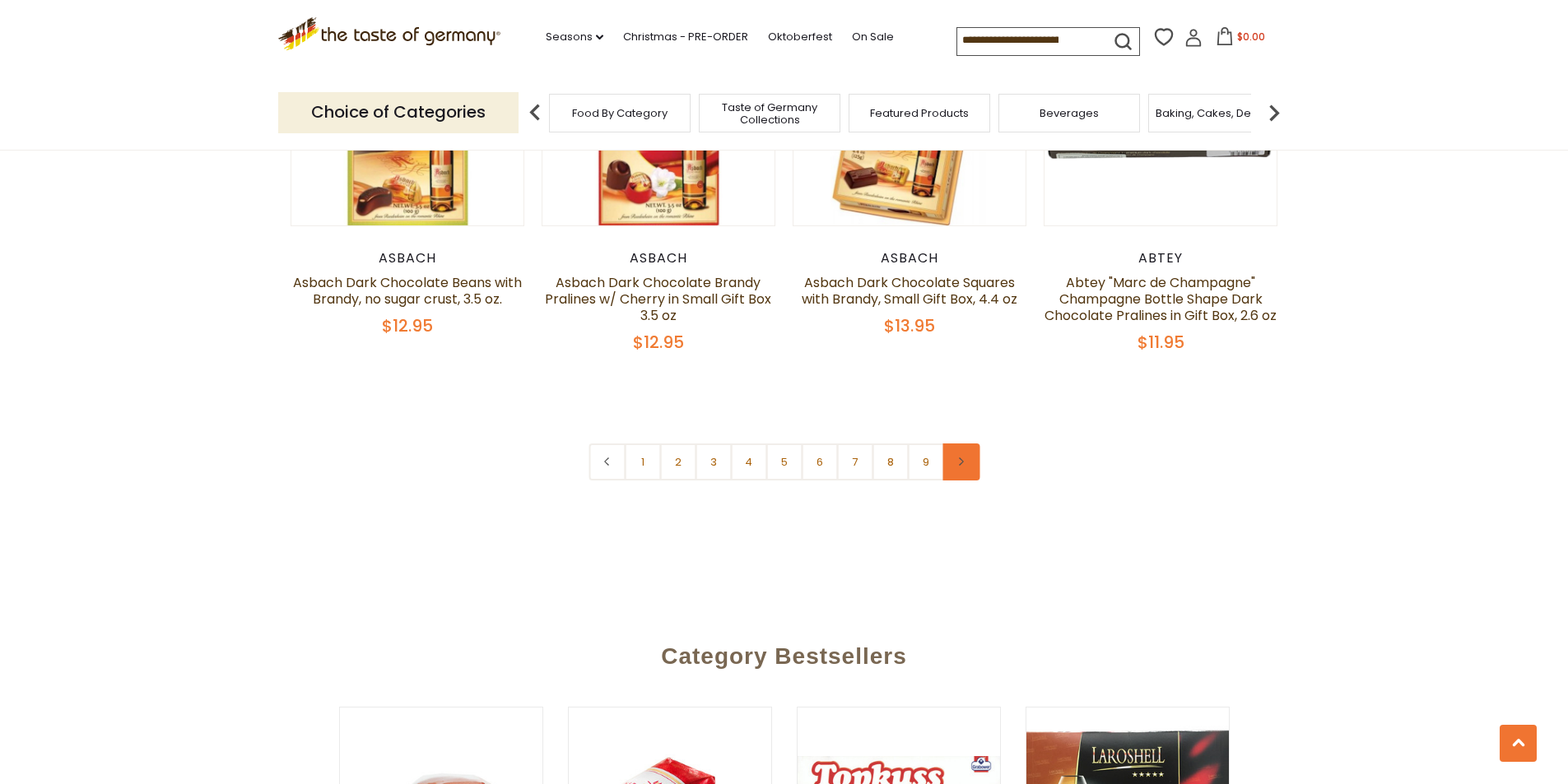
click at [970, 454] on link at bounding box center [961, 461] width 37 height 37
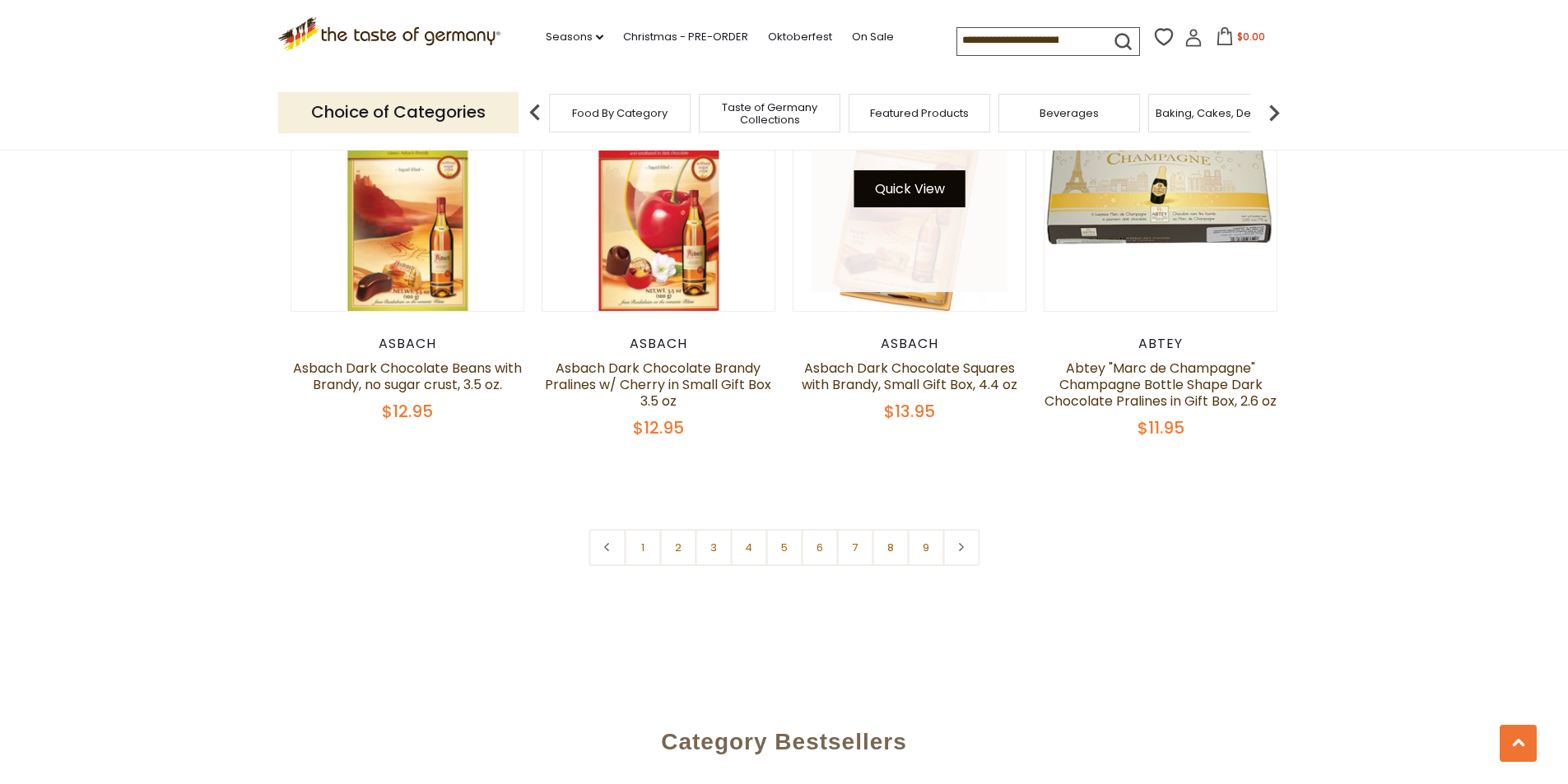
scroll to position [3950, 0]
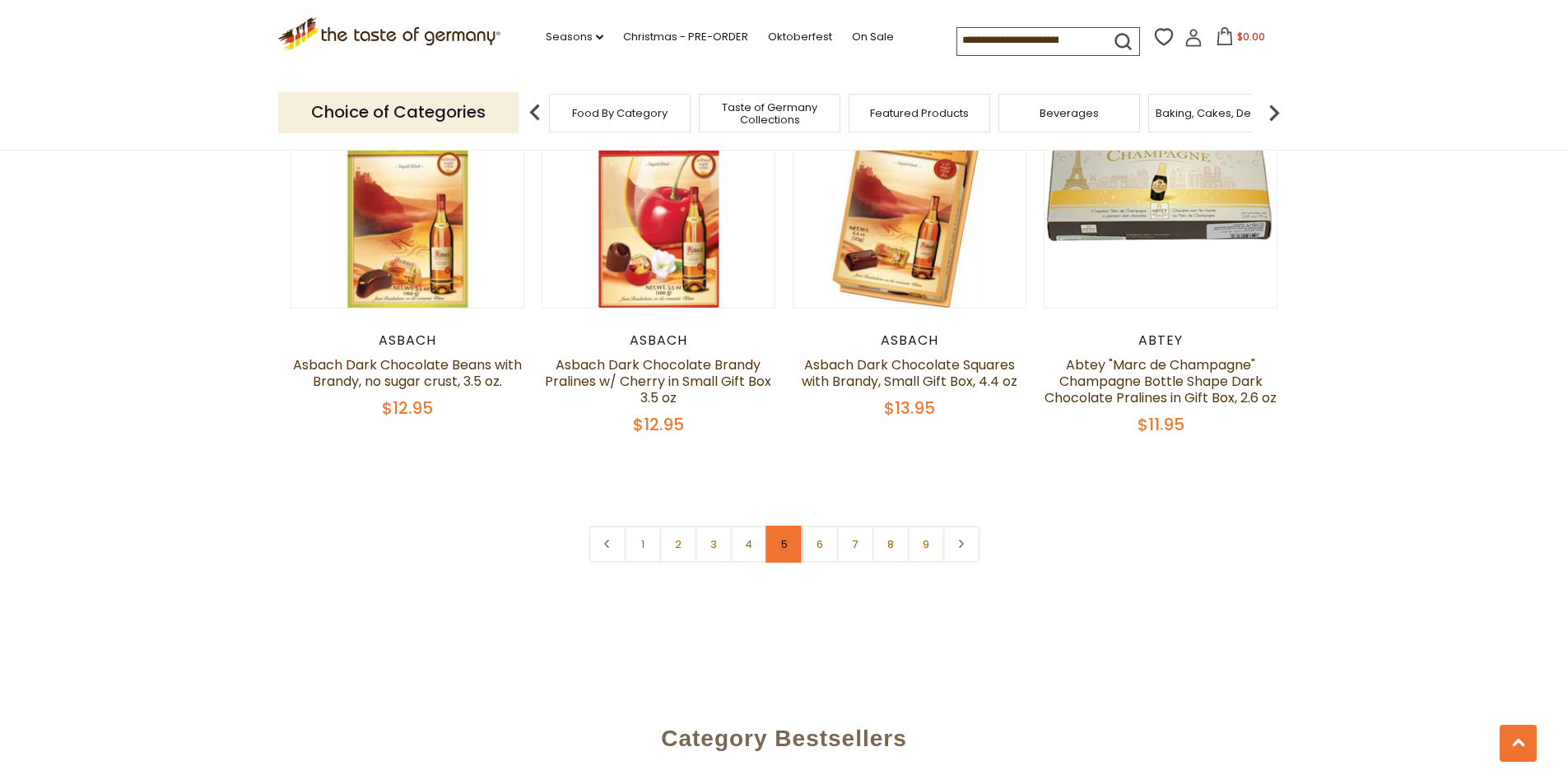
click at [792, 532] on link "5" at bounding box center [784, 543] width 37 height 37
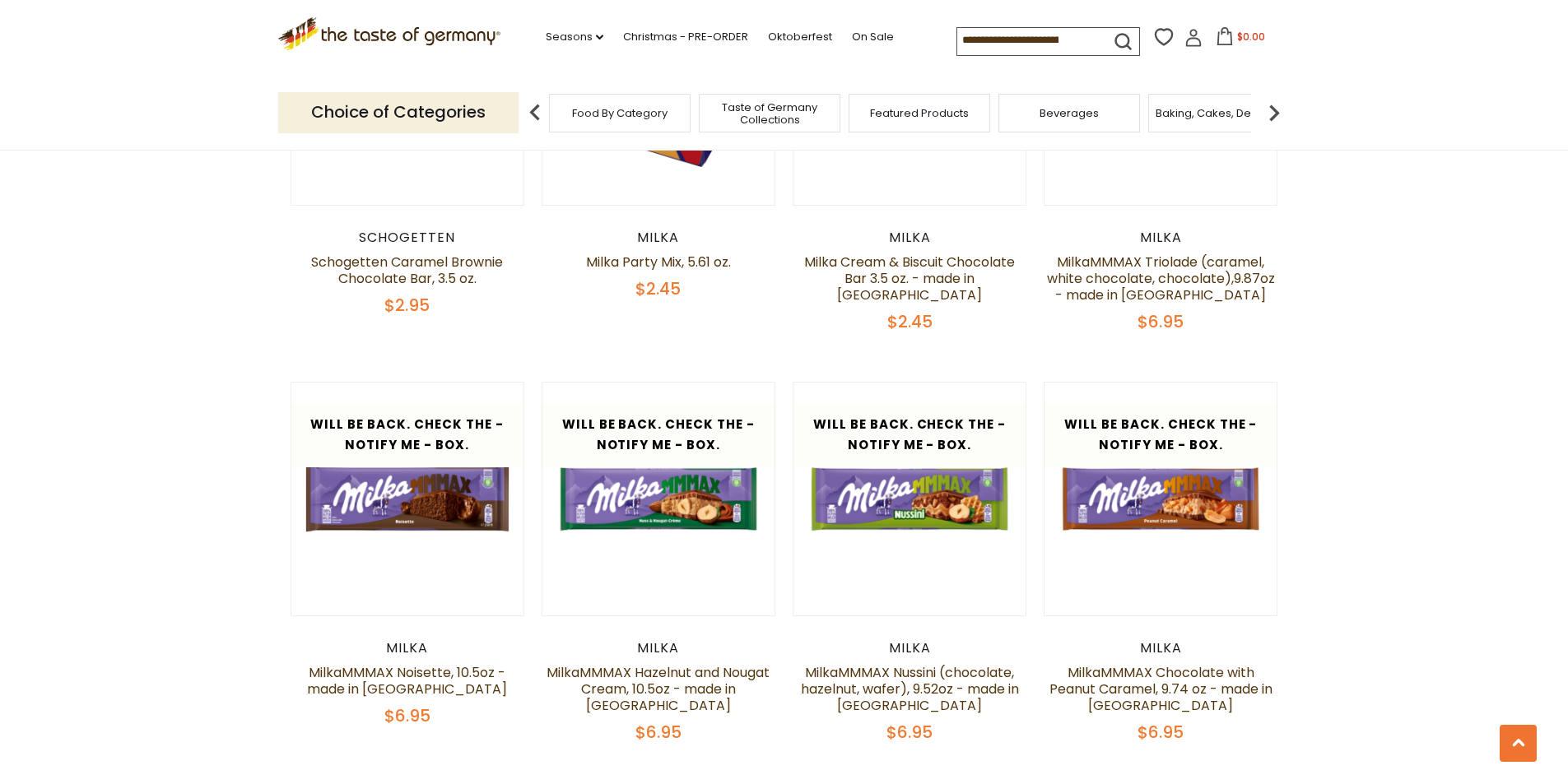
scroll to position [3611, 0]
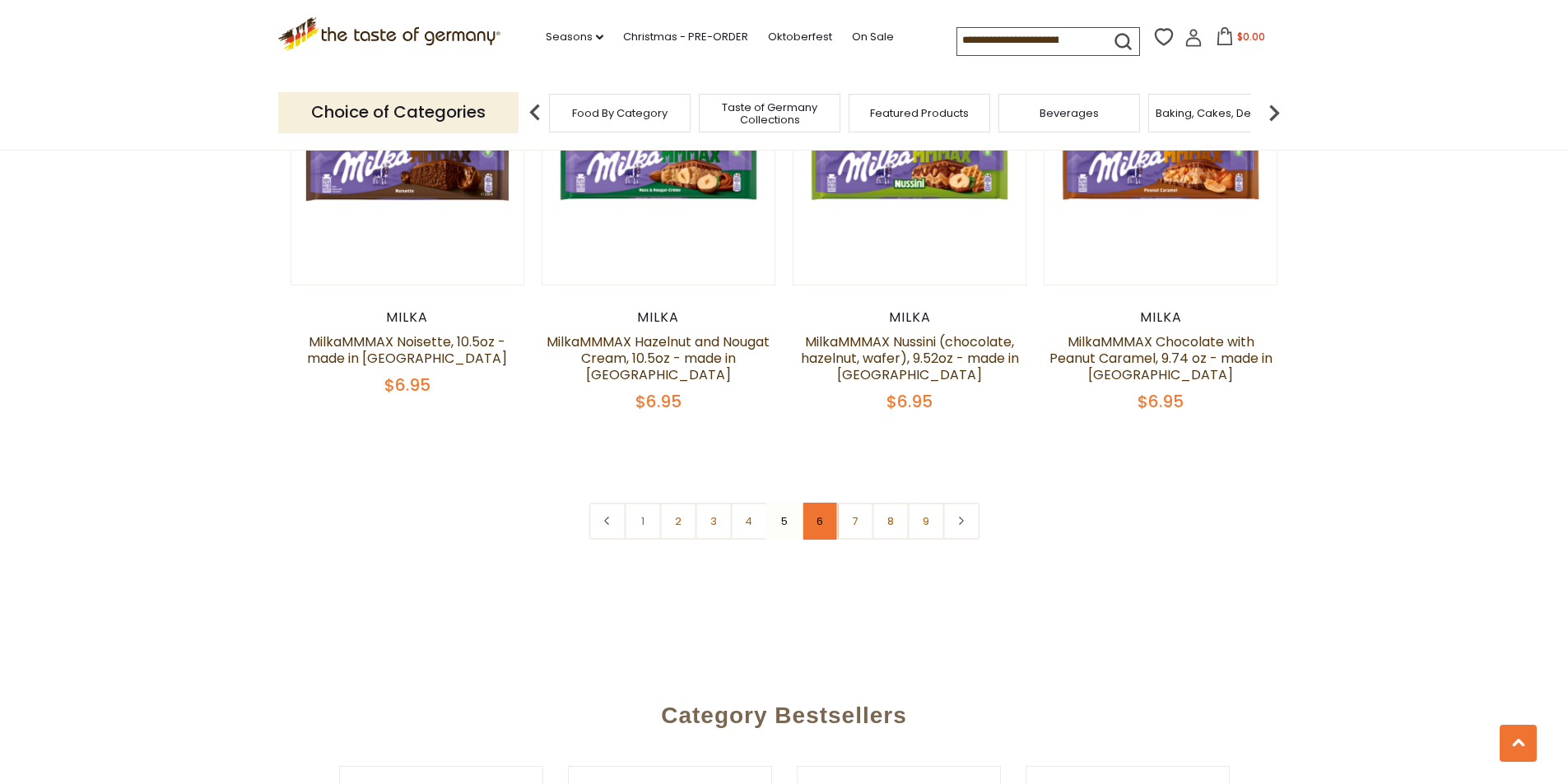
click at [824, 502] on link "6" at bounding box center [819, 520] width 37 height 37
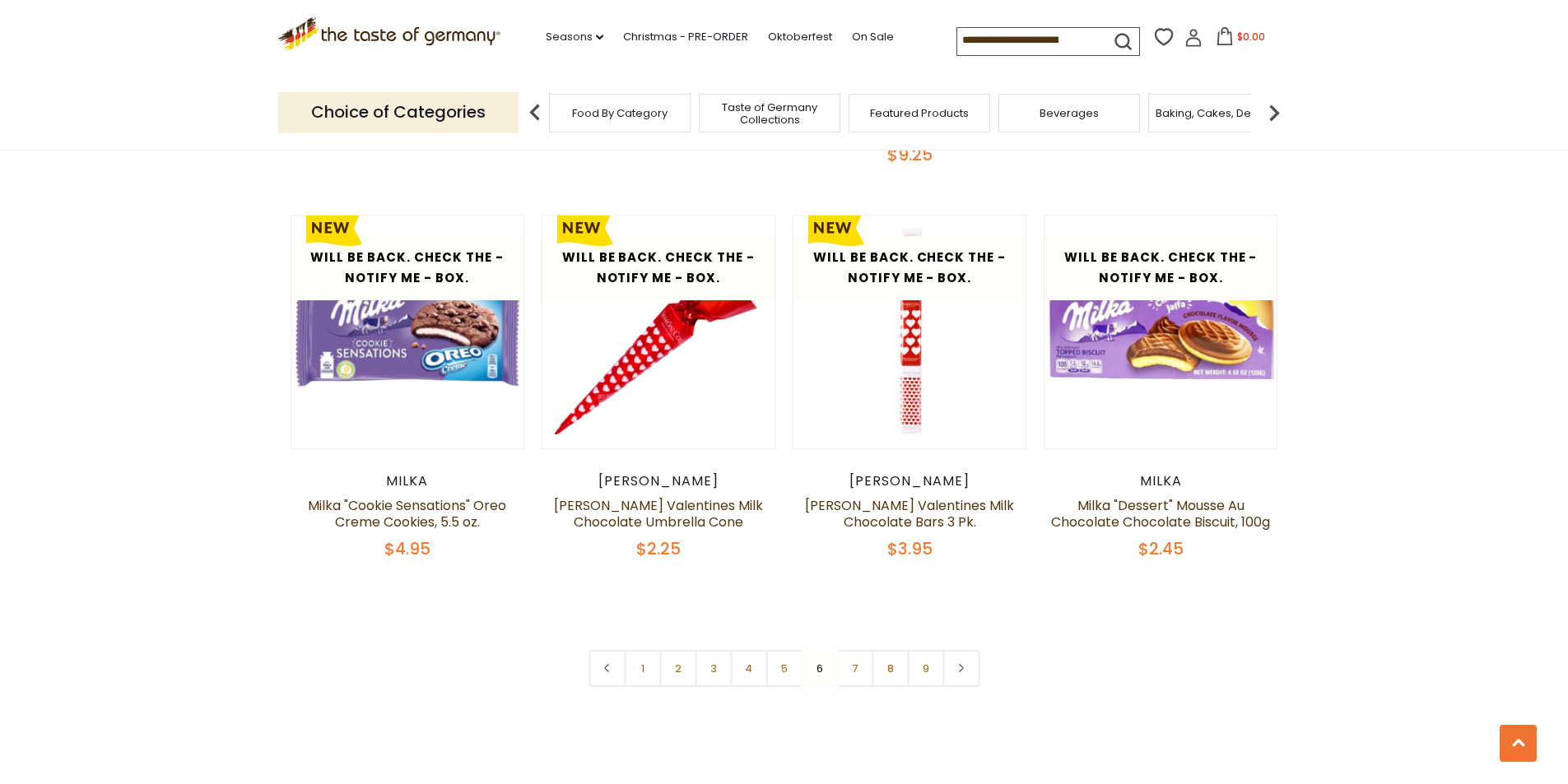
scroll to position [3775, 0]
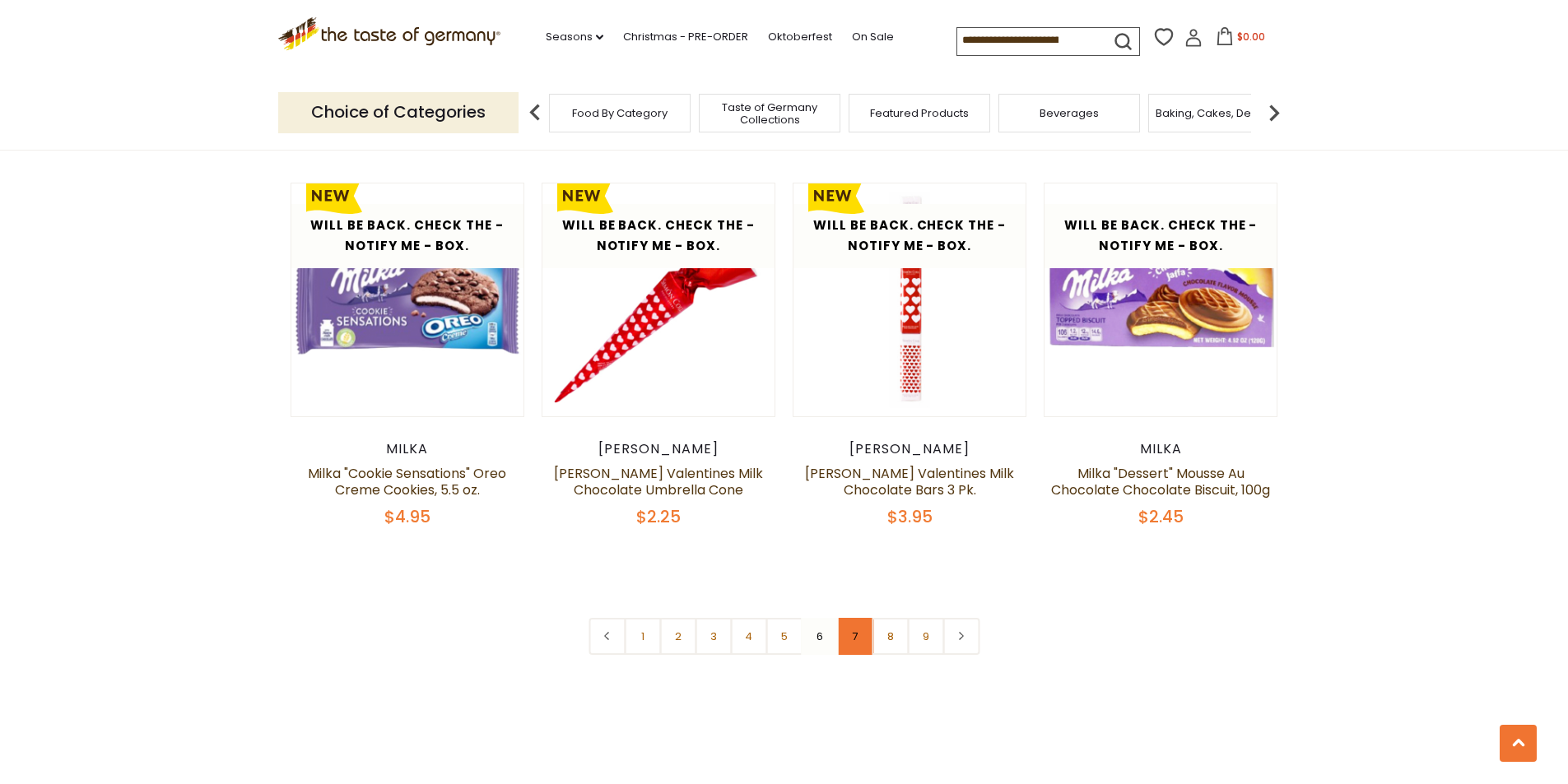
click at [855, 618] on link "7" at bounding box center [855, 636] width 37 height 37
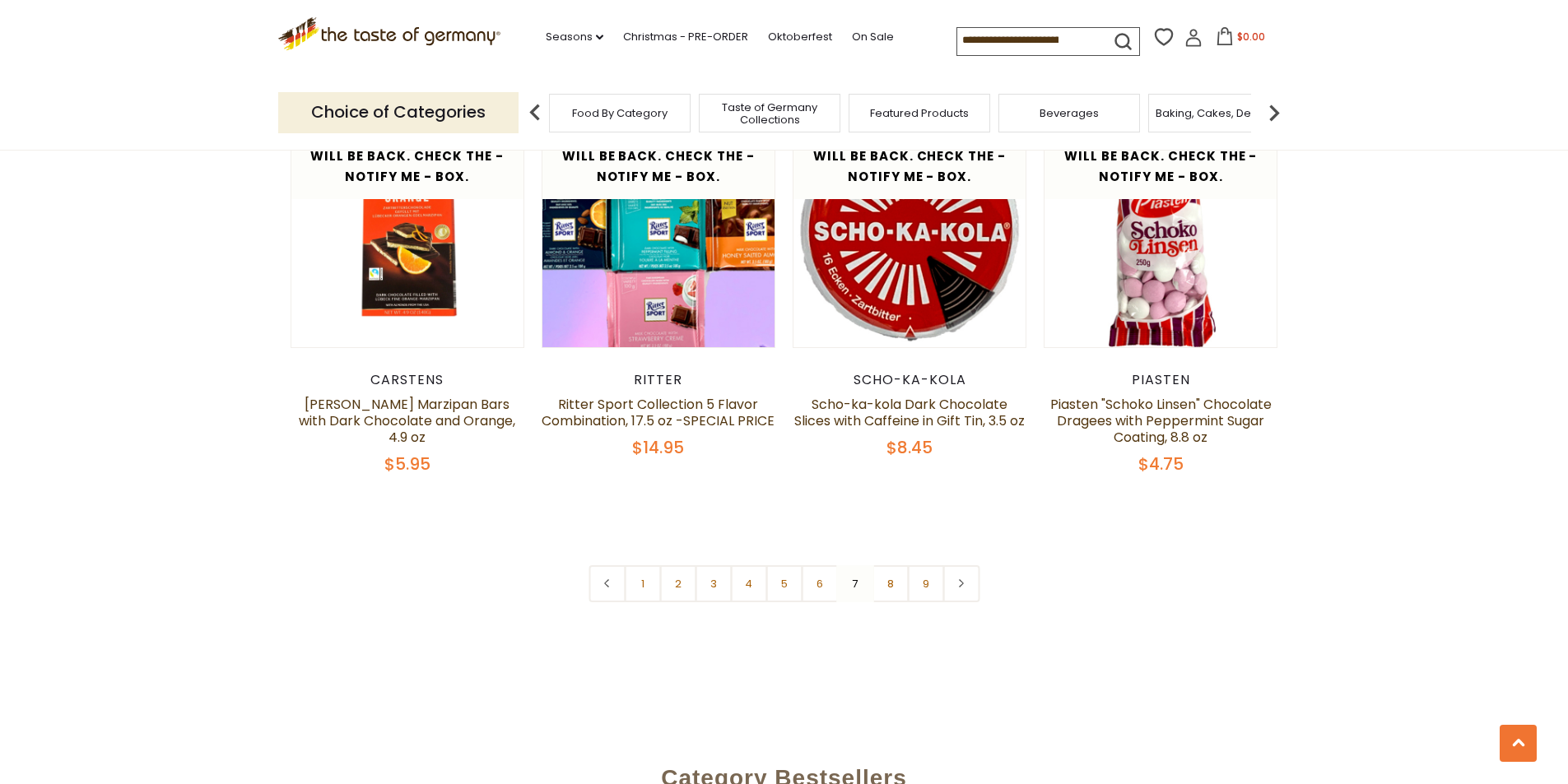
scroll to position [3940, 0]
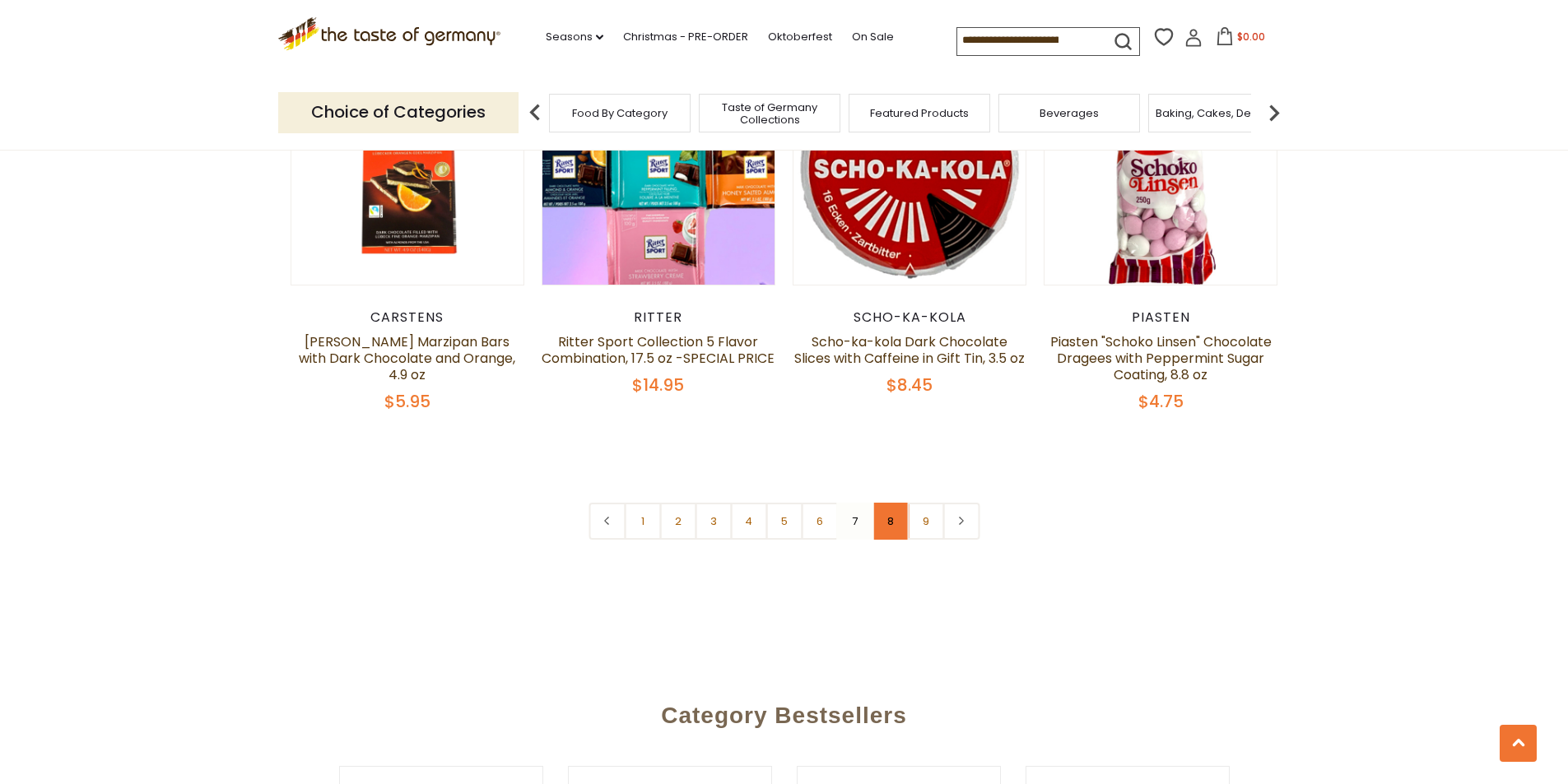
click at [894, 502] on link "8" at bounding box center [890, 520] width 37 height 37
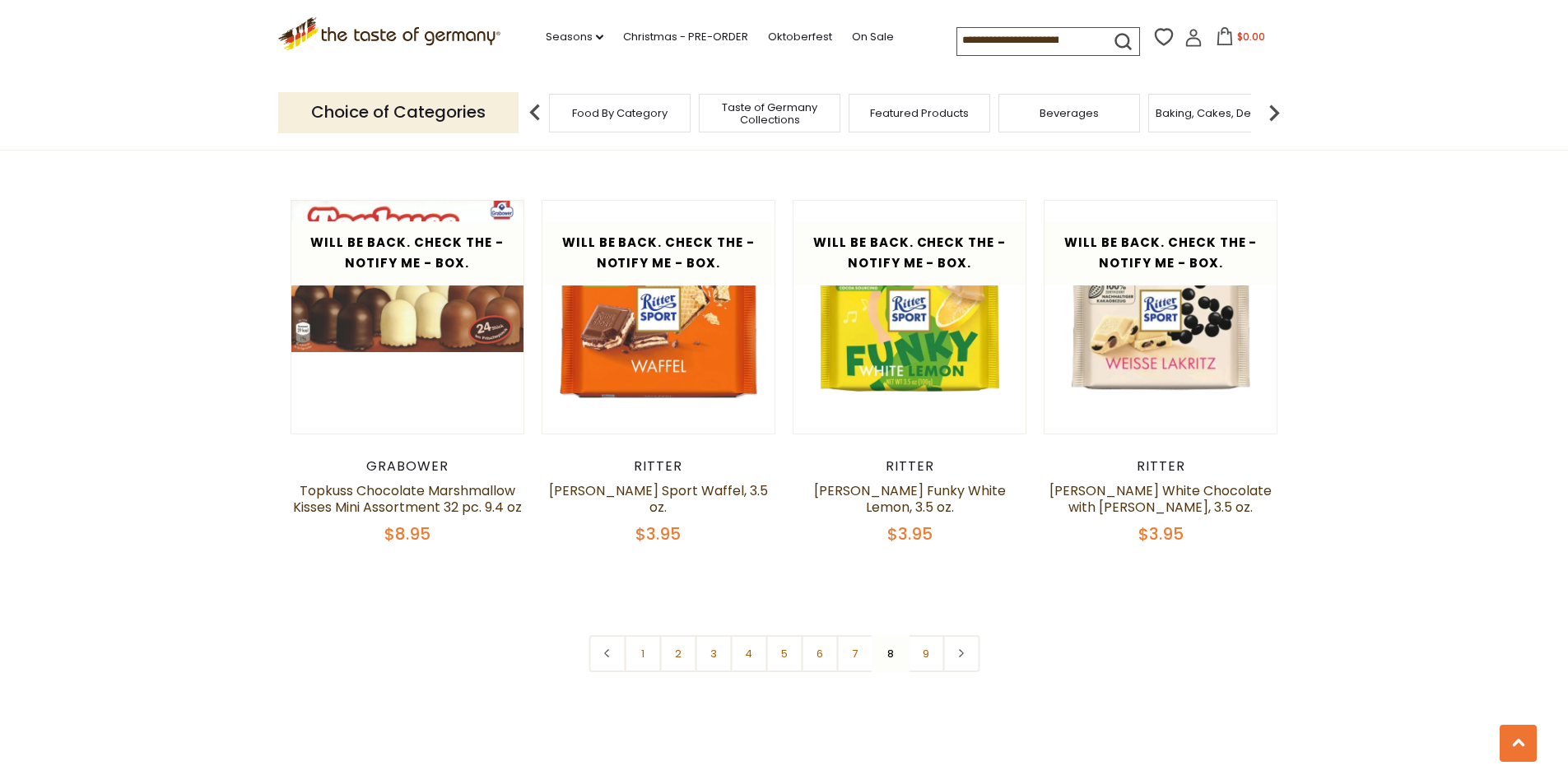
scroll to position [3858, 0]
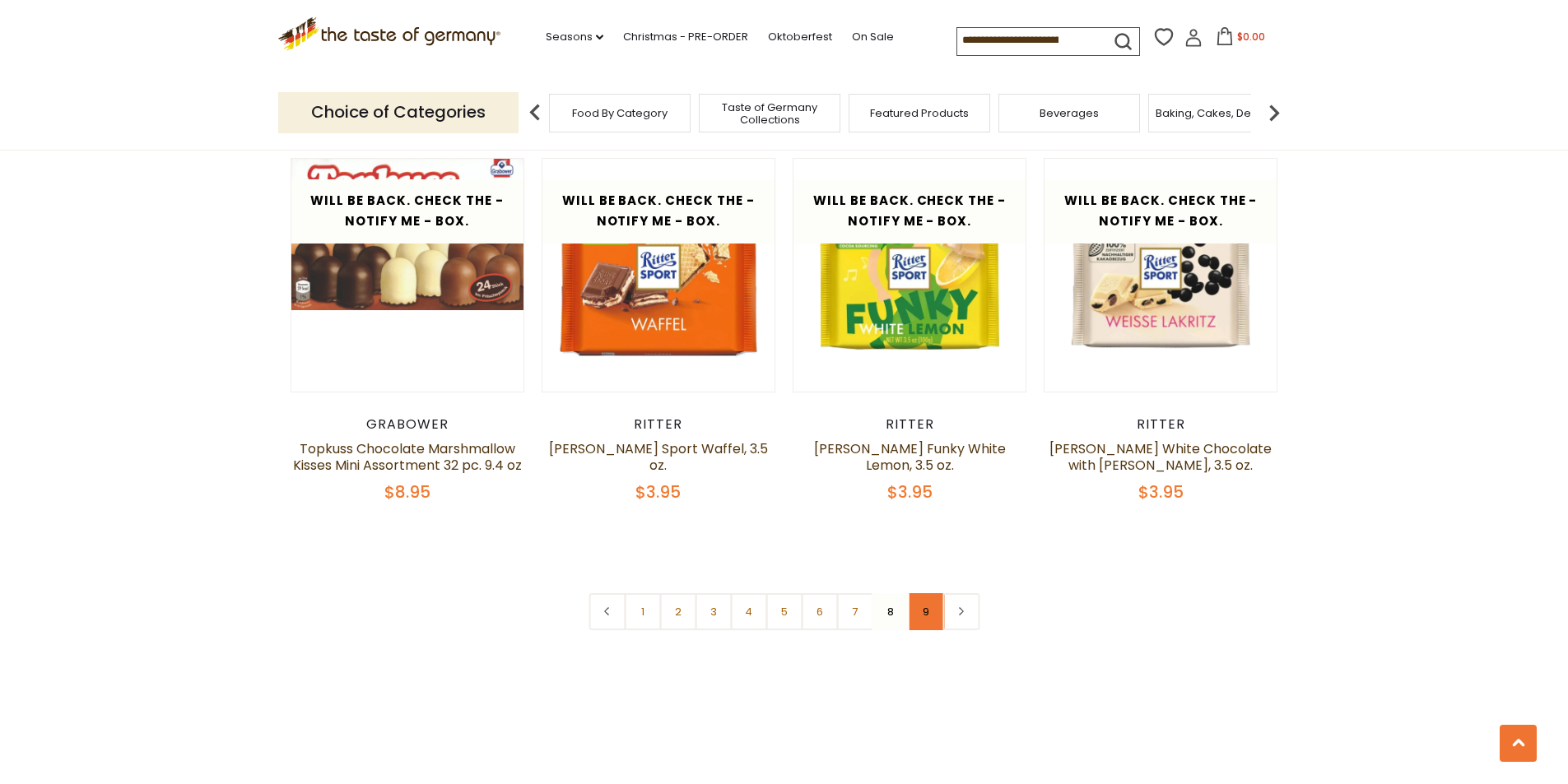
click at [918, 613] on link "9" at bounding box center [925, 611] width 37 height 37
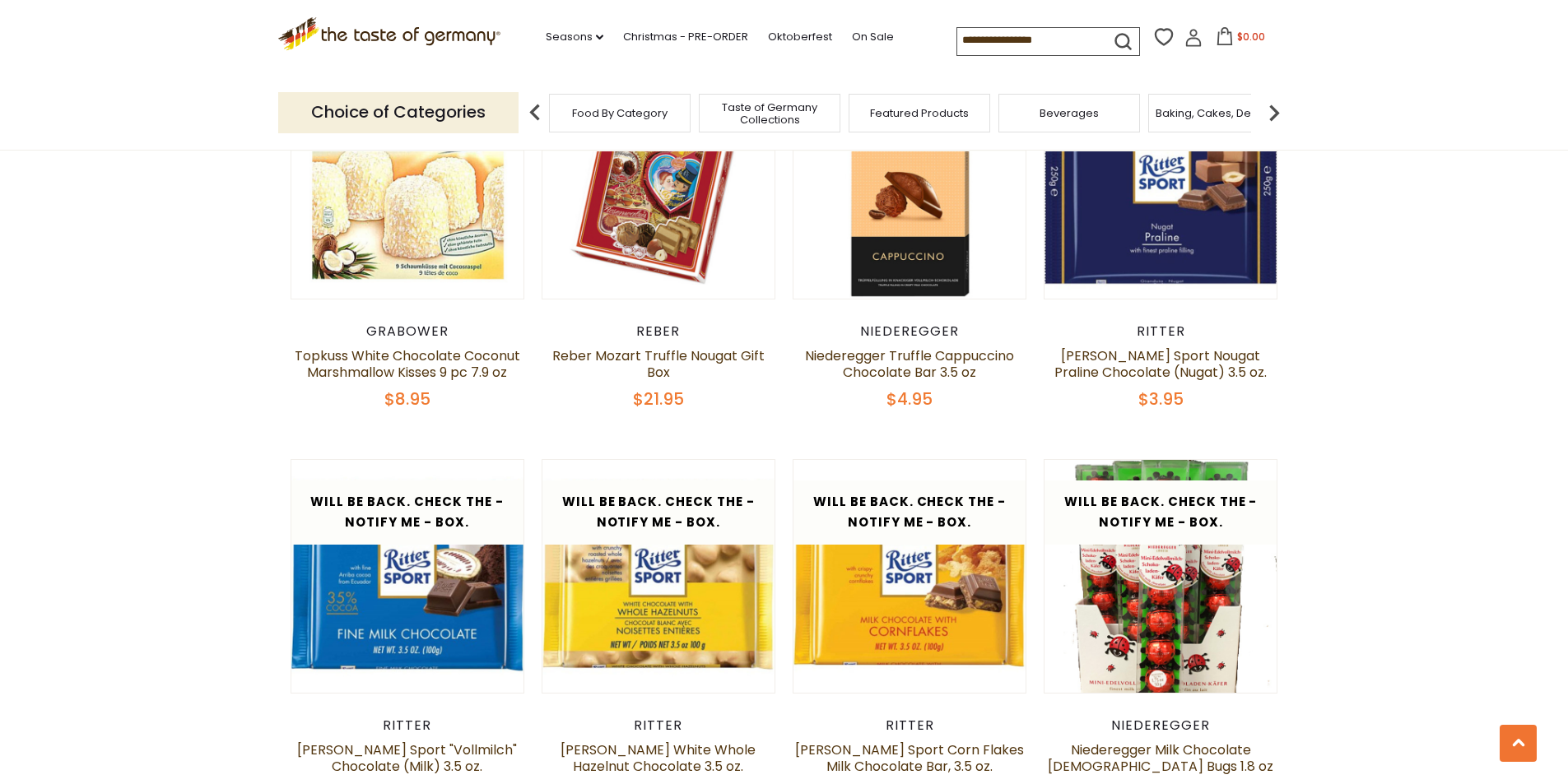
scroll to position [649, 0]
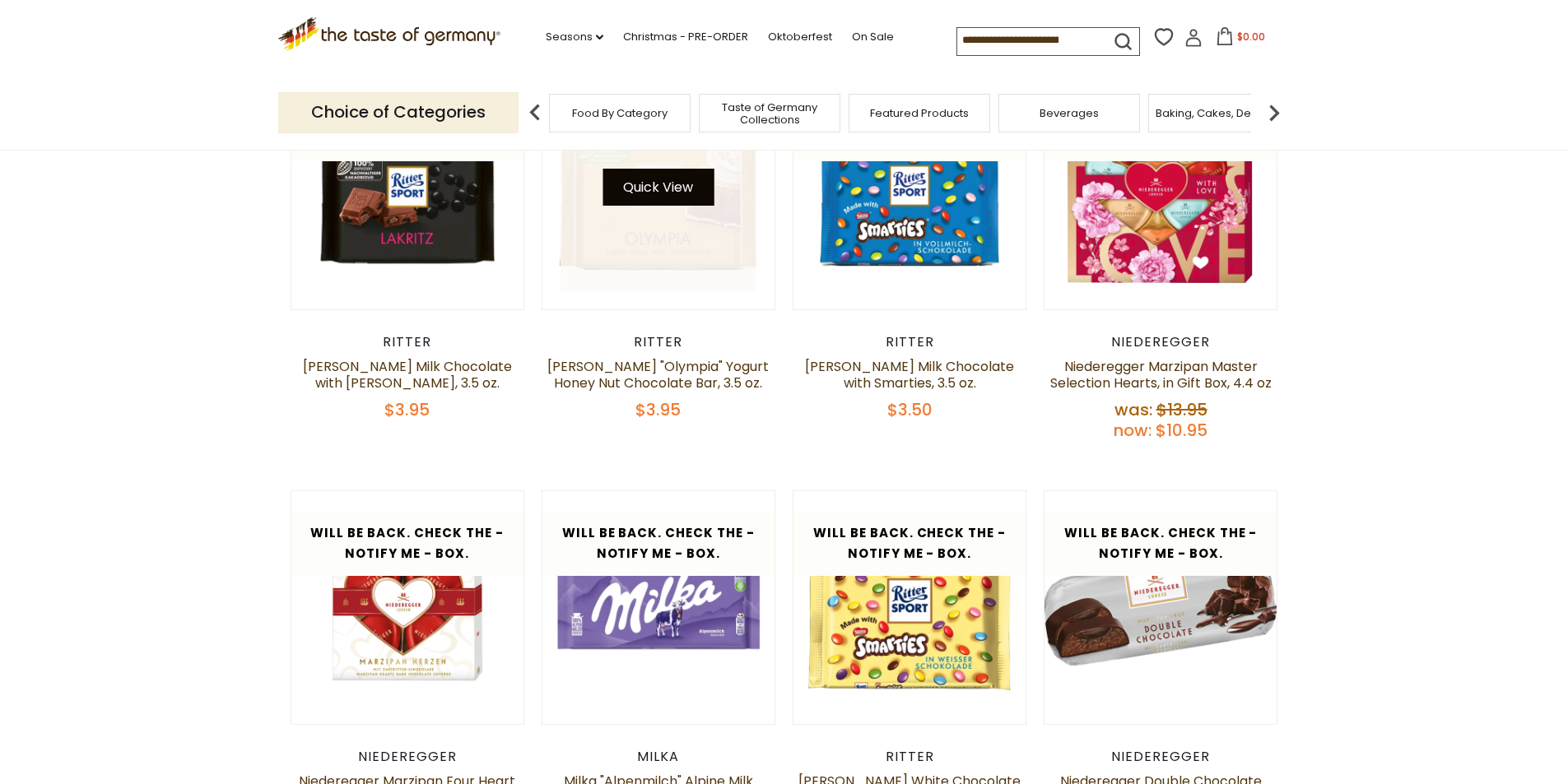
click at [644, 180] on button "Quick View" at bounding box center [659, 187] width 111 height 37
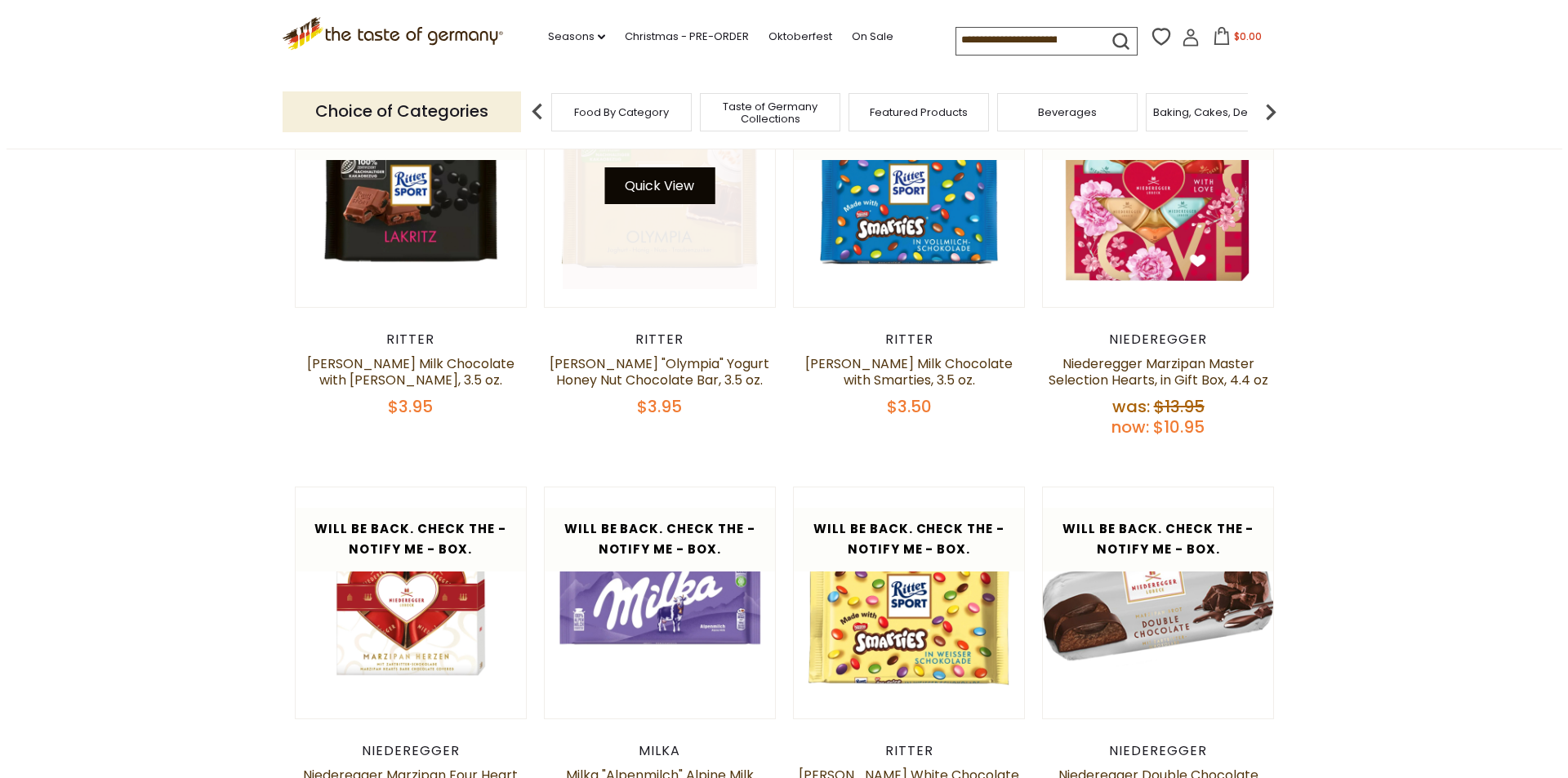
scroll to position [646, 0]
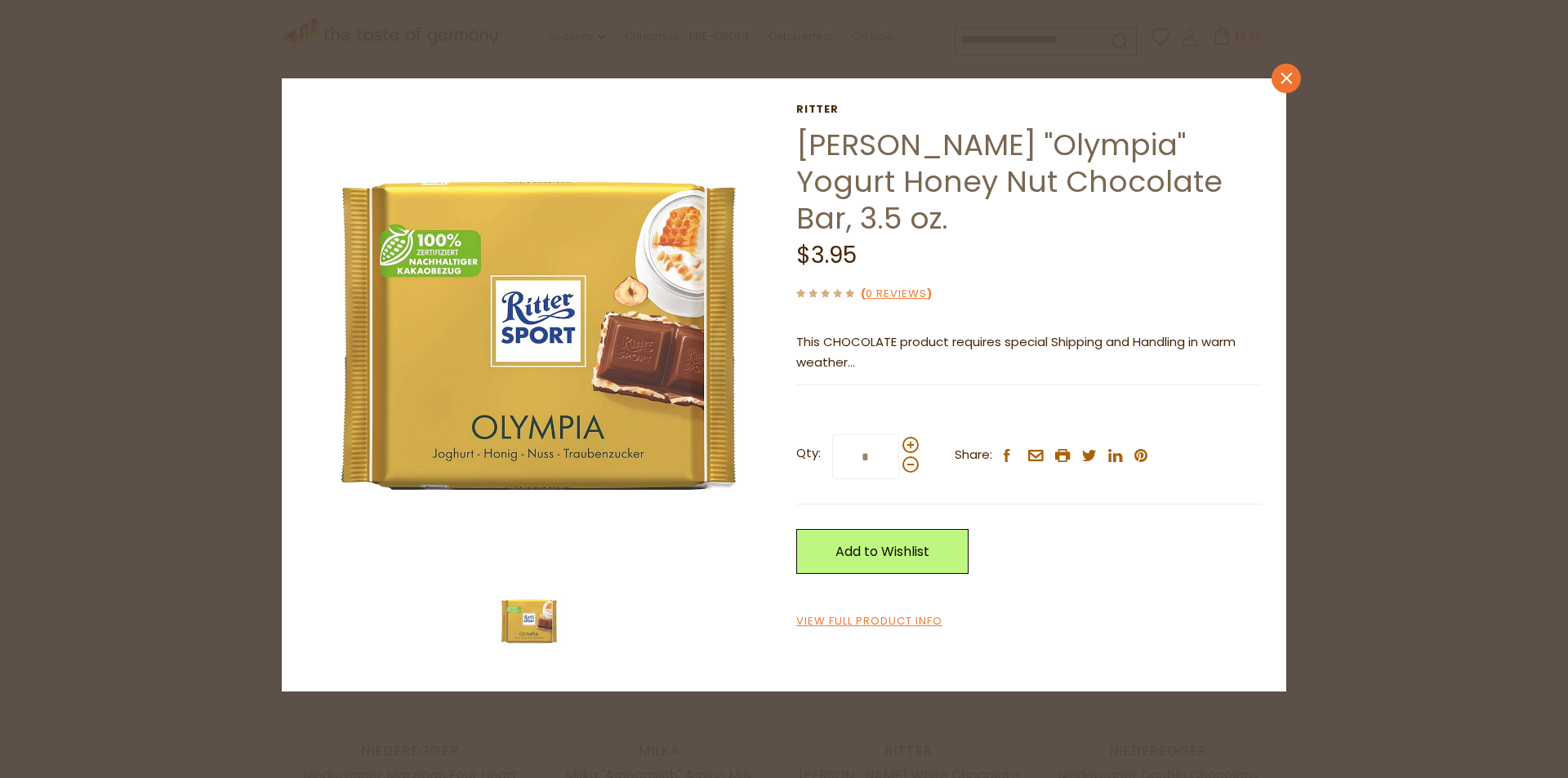
click at [1286, 76] on icon at bounding box center [1285, 78] width 11 height 11
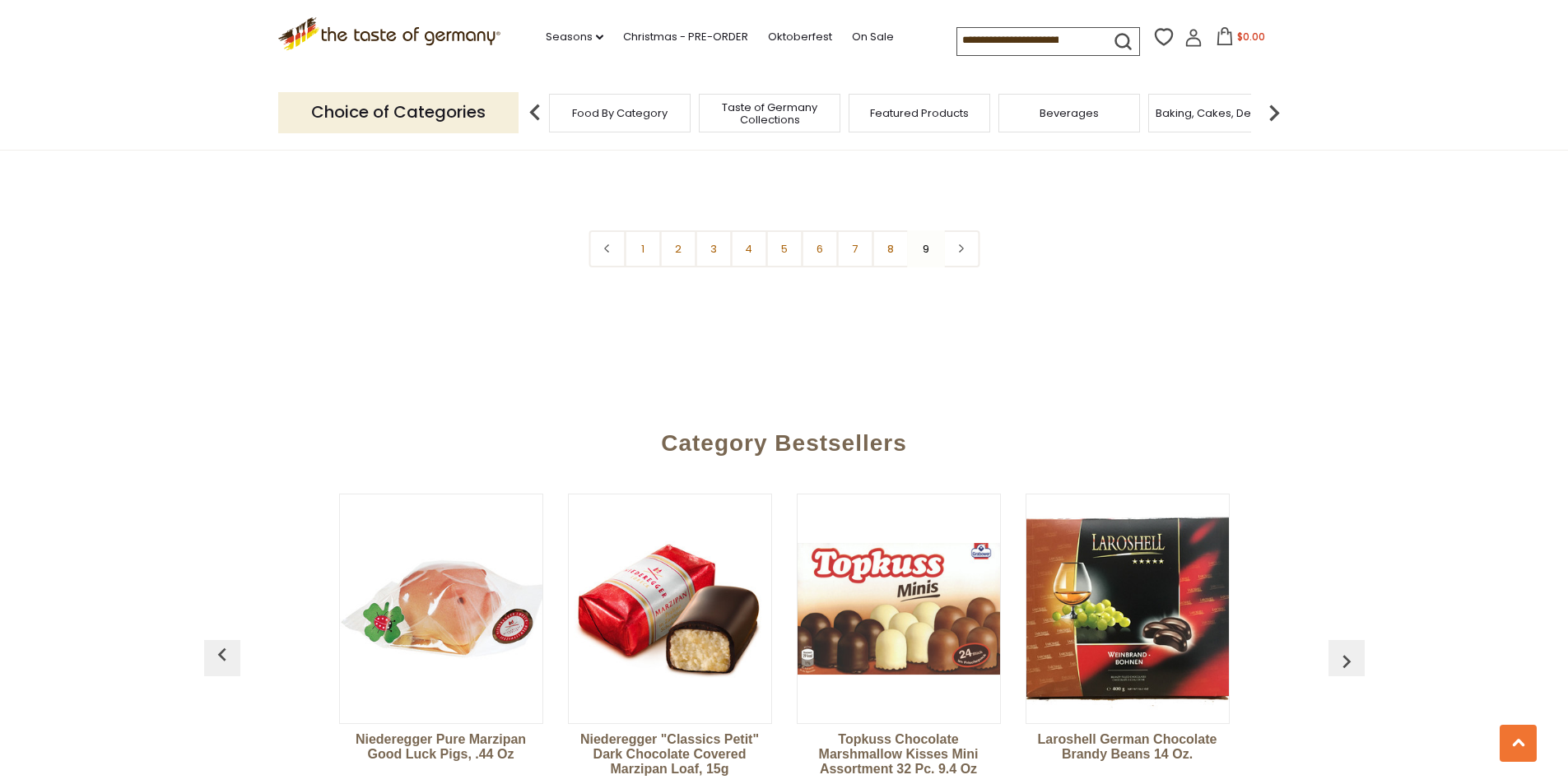
scroll to position [2705, 0]
